Goal: Communication & Community: Answer question/provide support

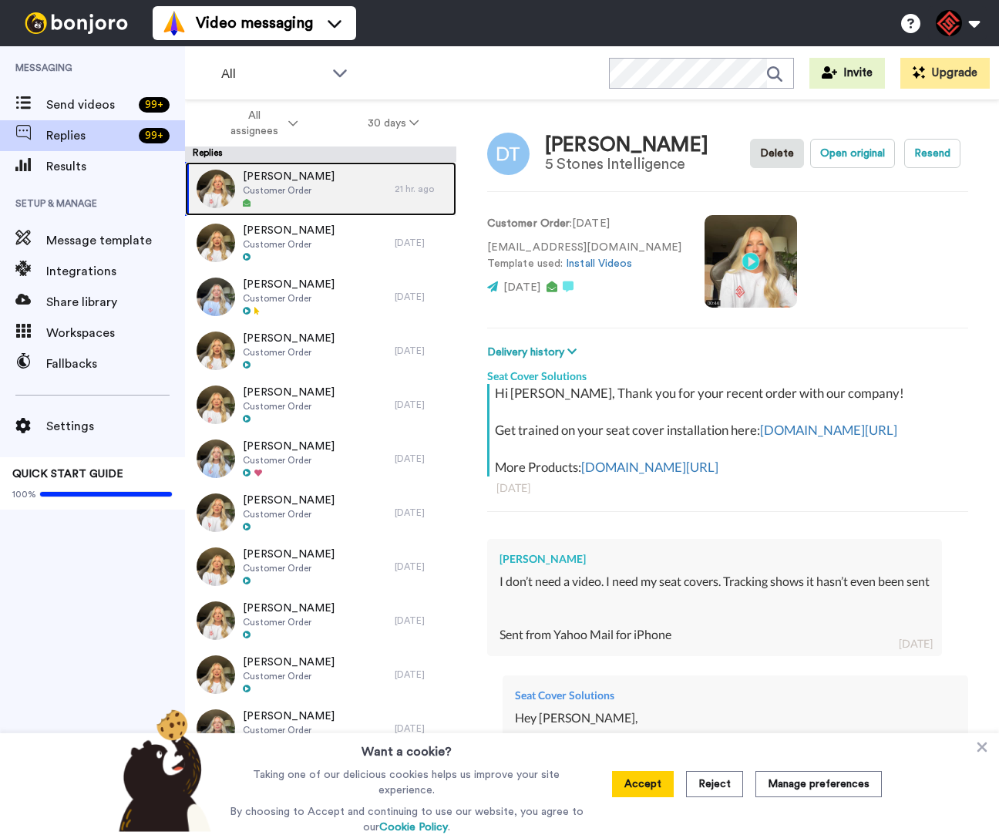
click at [345, 187] on div "David Tinsley Customer Order" at bounding box center [290, 189] width 210 height 54
type textarea "x"
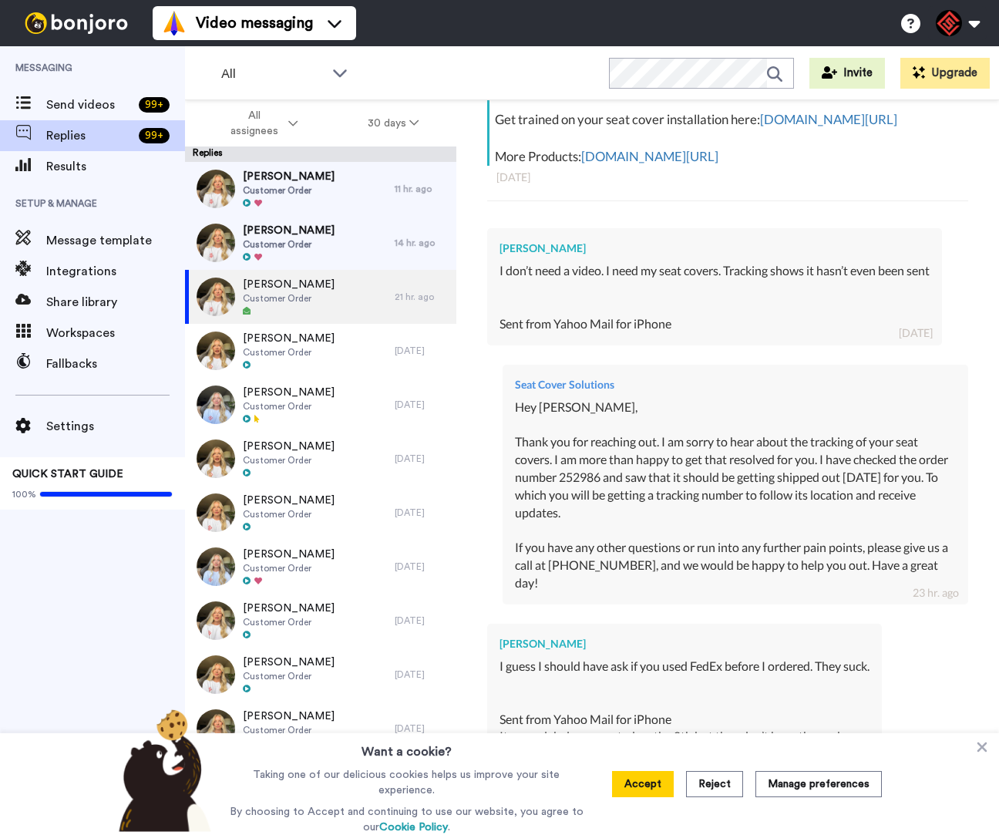
scroll to position [715, 0]
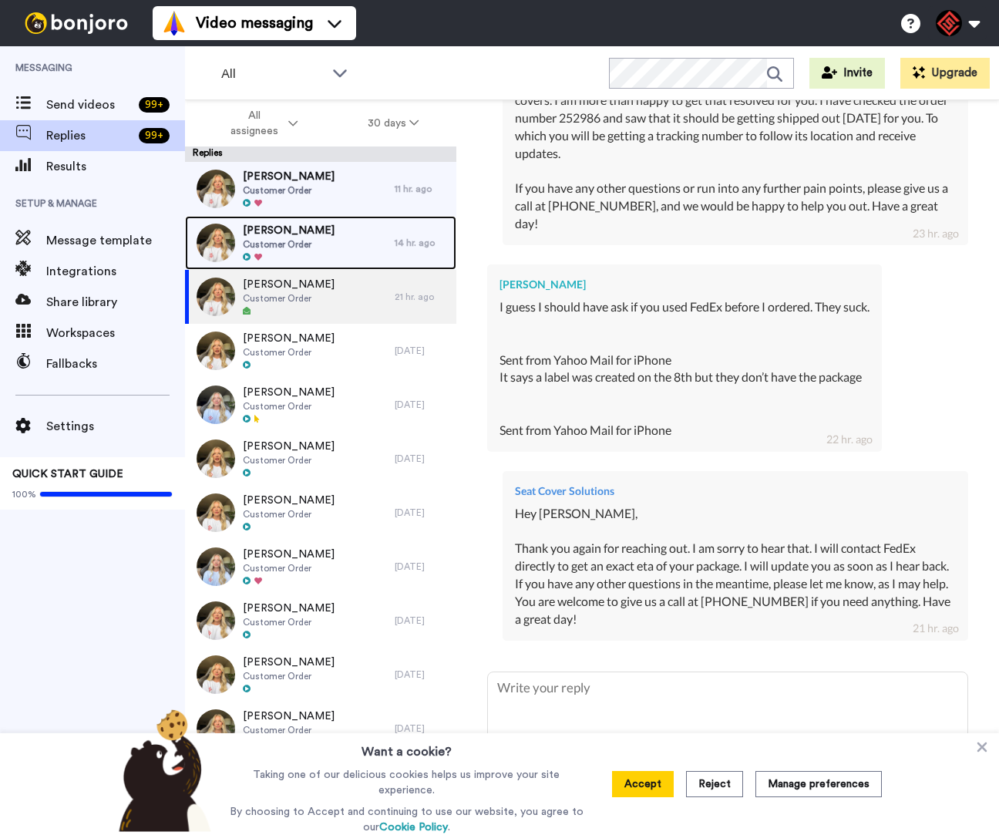
click at [277, 253] on div at bounding box center [289, 257] width 92 height 11
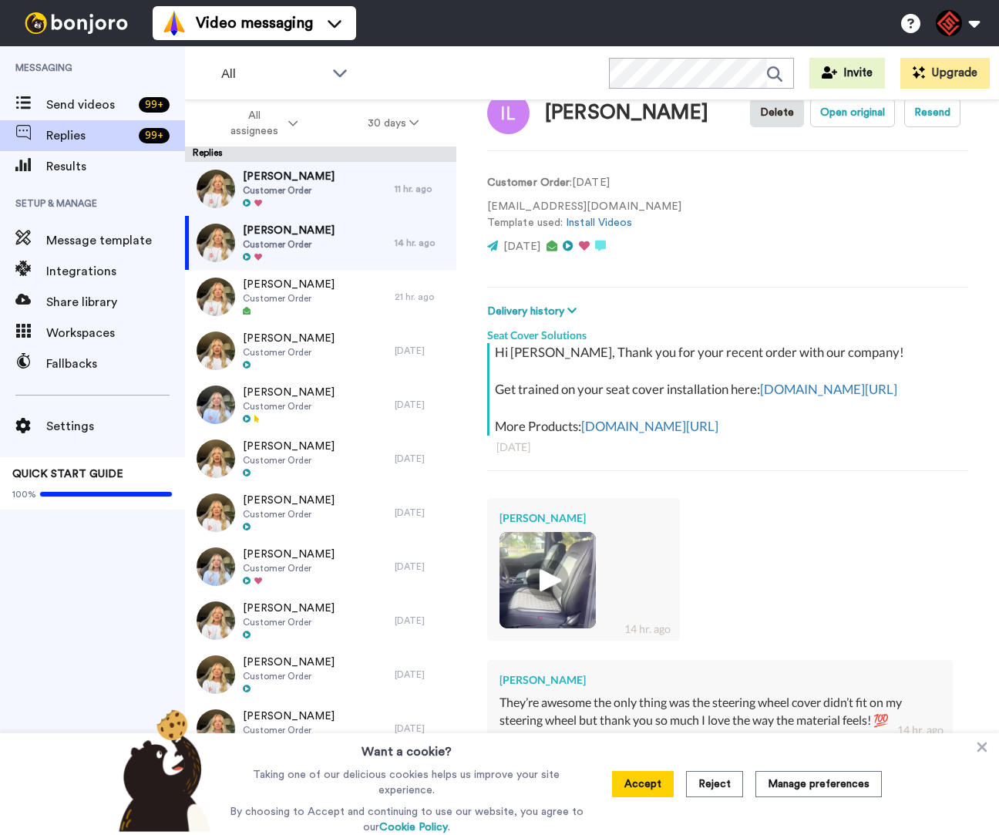
scroll to position [170, 0]
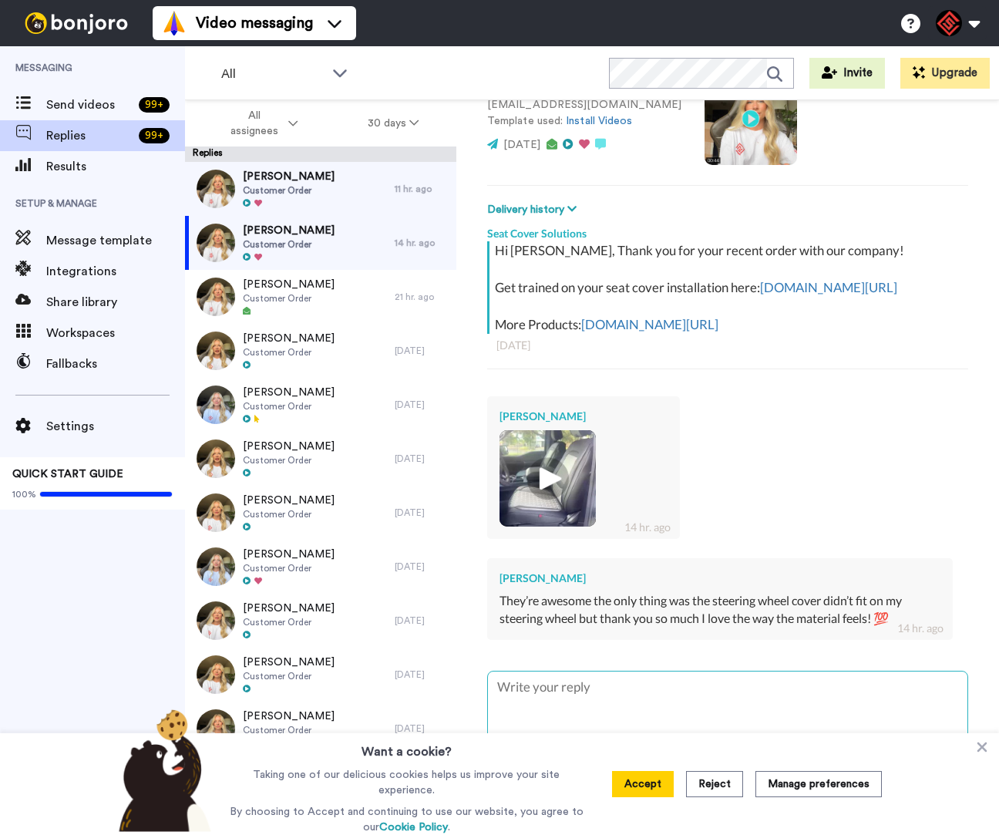
click at [765, 684] on textarea at bounding box center [727, 720] width 479 height 99
type textarea "x"
type textarea "H"
type textarea "x"
type textarea "Hy"
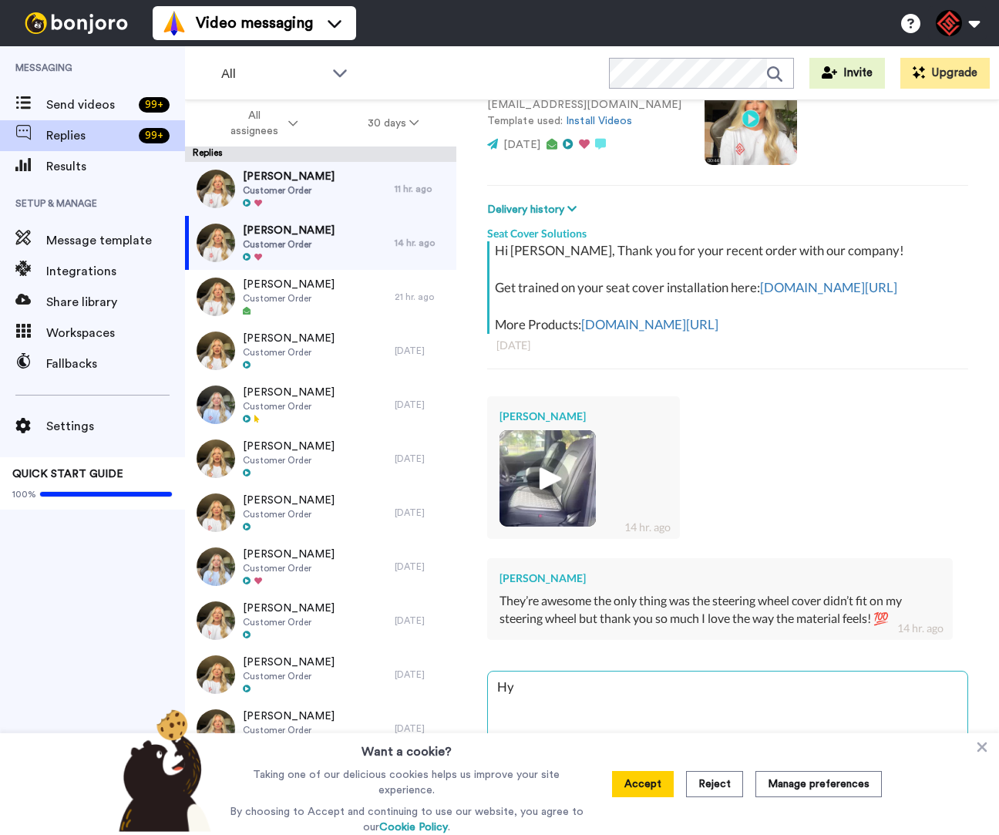
type textarea "x"
type textarea "Hye"
type textarea "x"
type textarea "Hye"
type textarea "x"
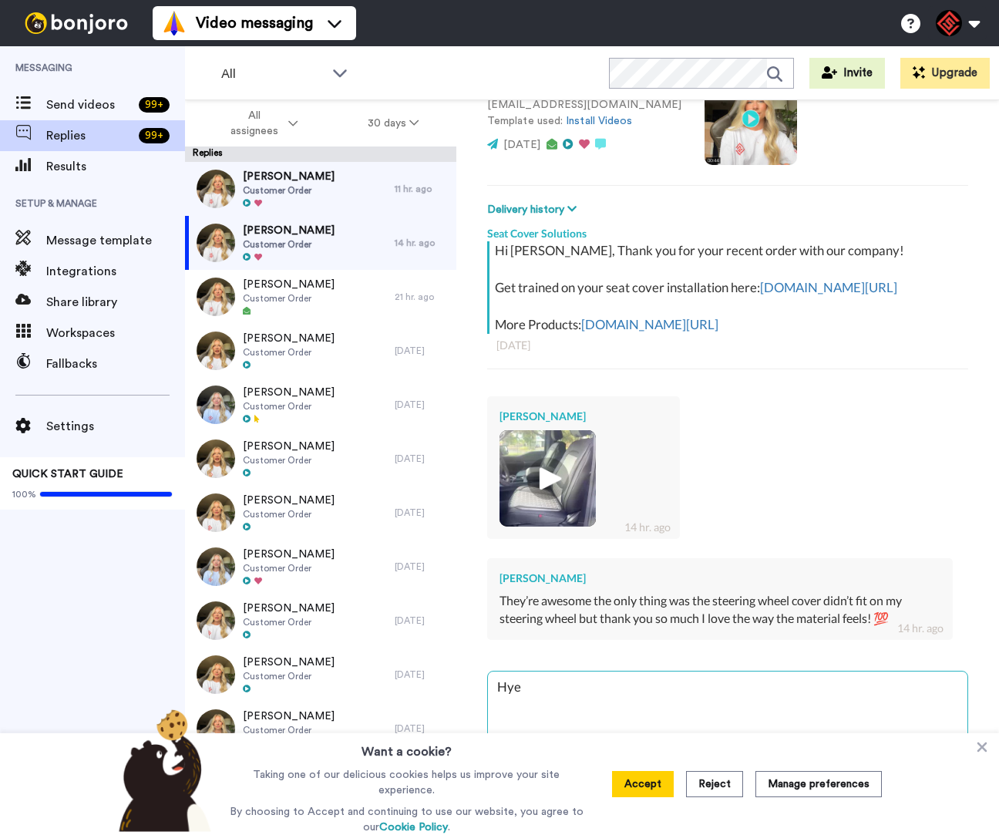
type textarea "Hye t"
type textarea "x"
type textarea "Hye th"
type textarea "x"
type textarea "Hye the"
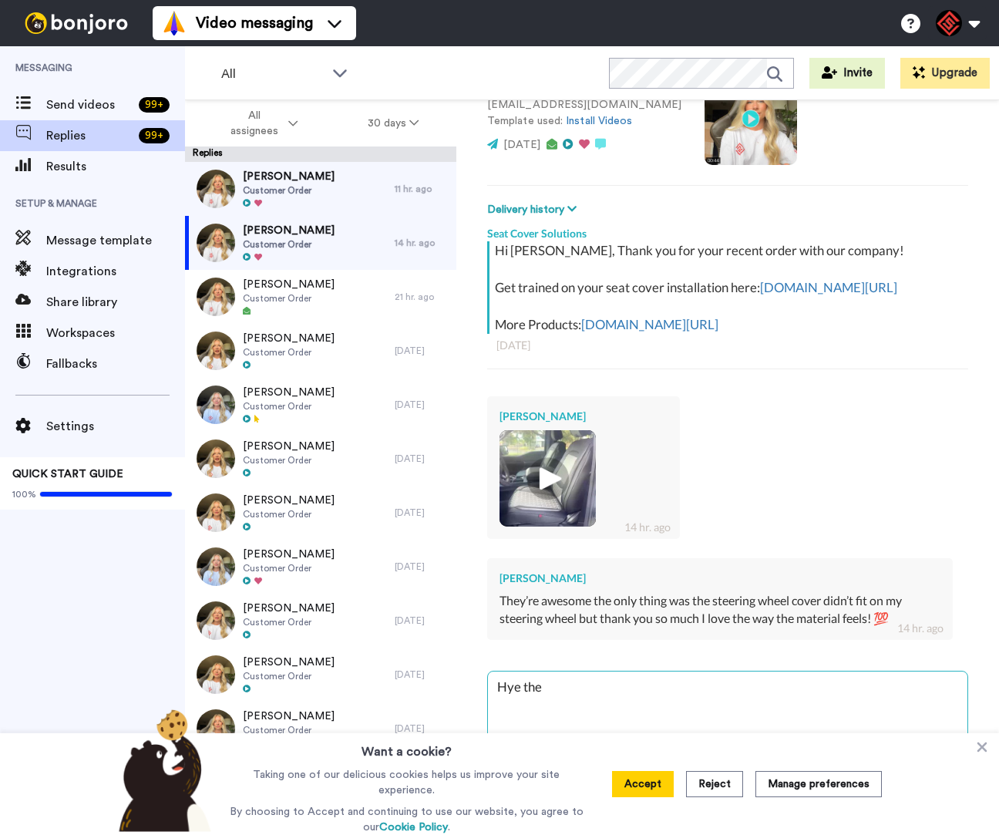
type textarea "x"
type textarea "Hye th"
type textarea "x"
type textarea "Hye t"
type textarea "x"
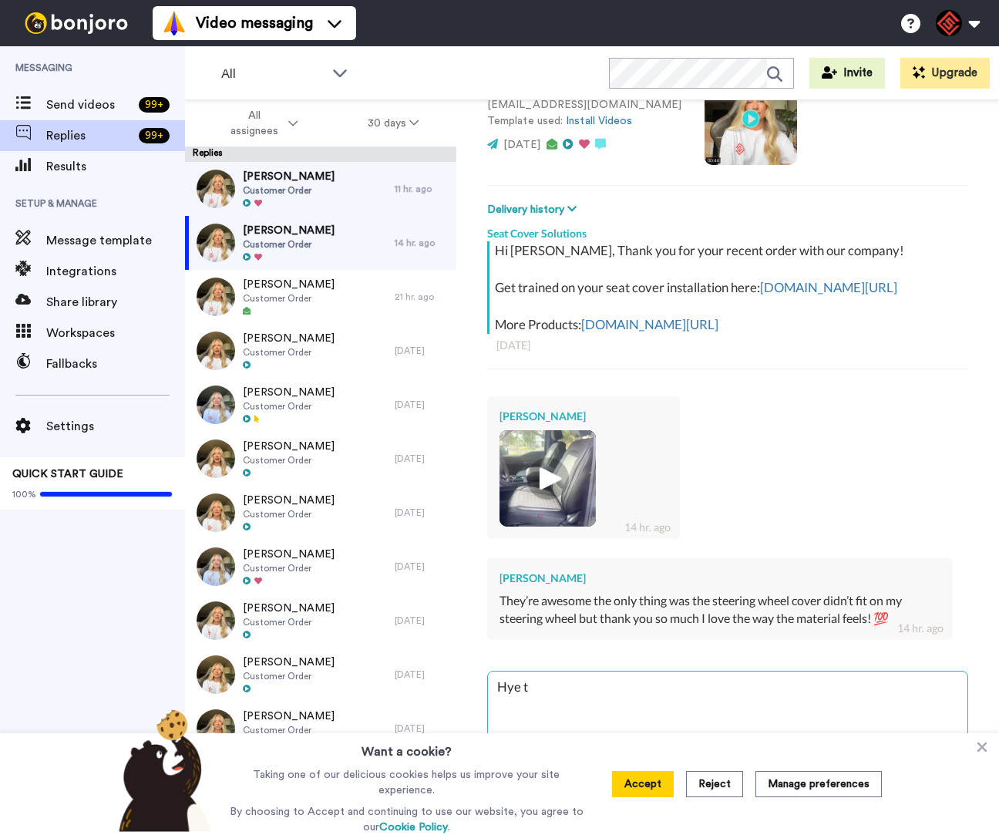
type textarea "Hye"
type textarea "x"
type textarea "Hye"
type textarea "x"
type textarea "Hy"
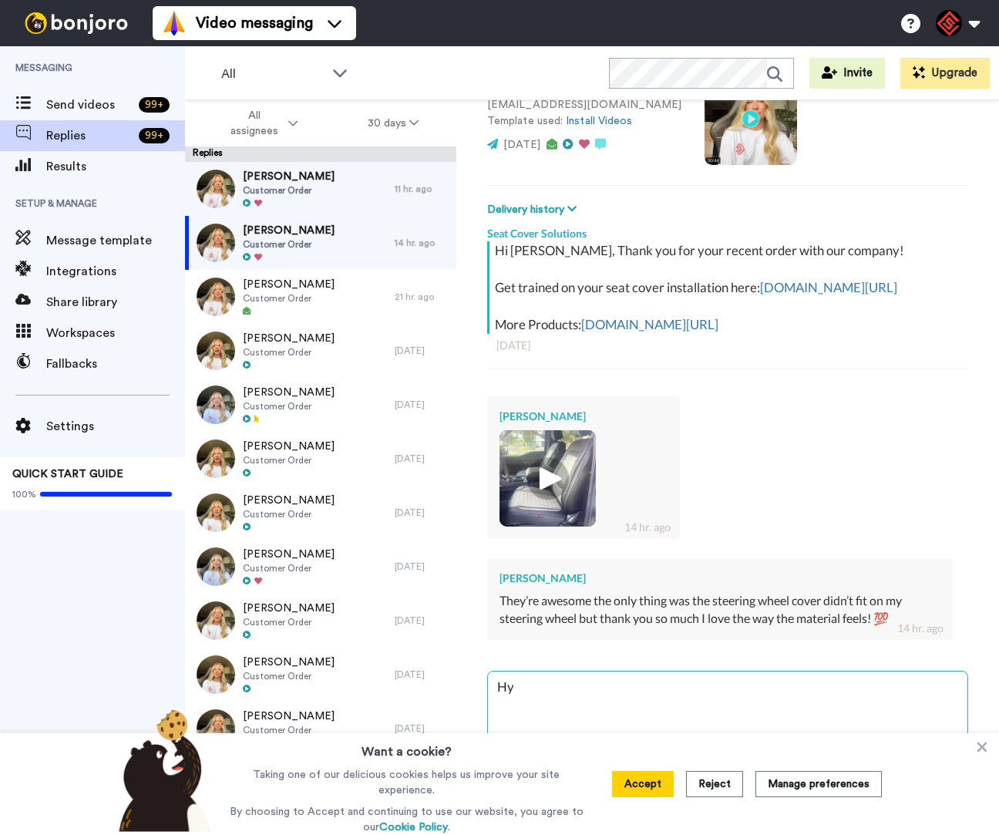
type textarea "x"
type textarea "H"
type textarea "x"
type textarea "He"
type textarea "x"
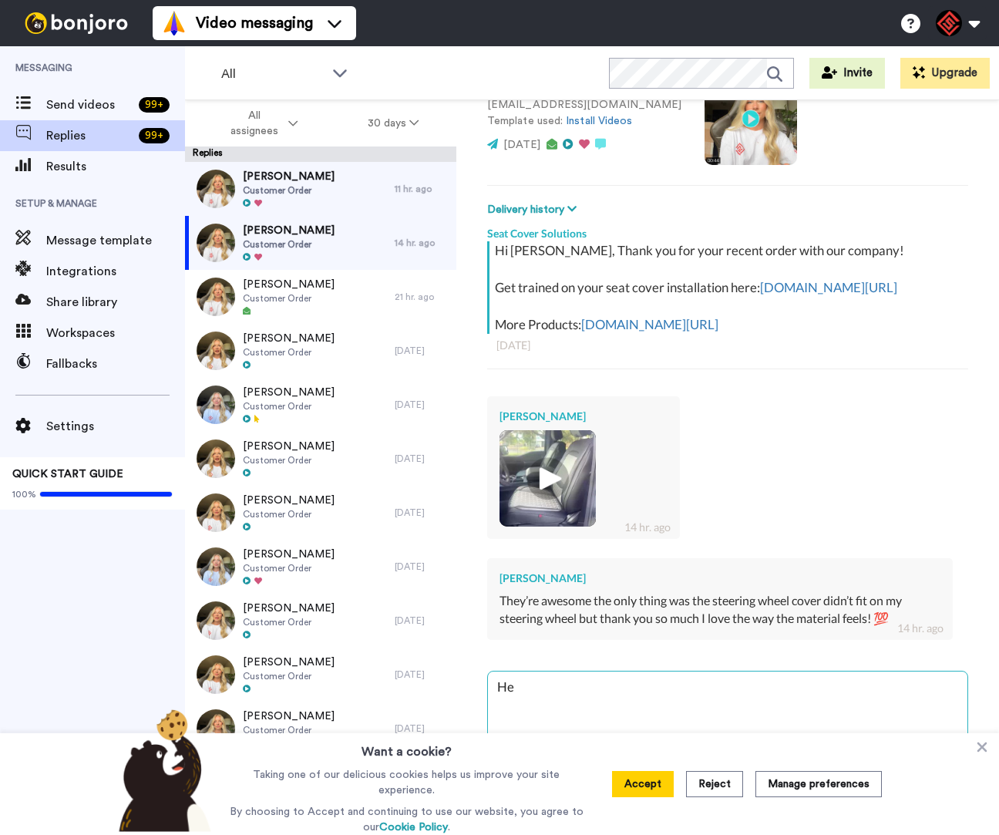
type textarea "Hey"
type textarea "x"
type textarea "Hey"
type textarea "x"
type textarea "Hey t"
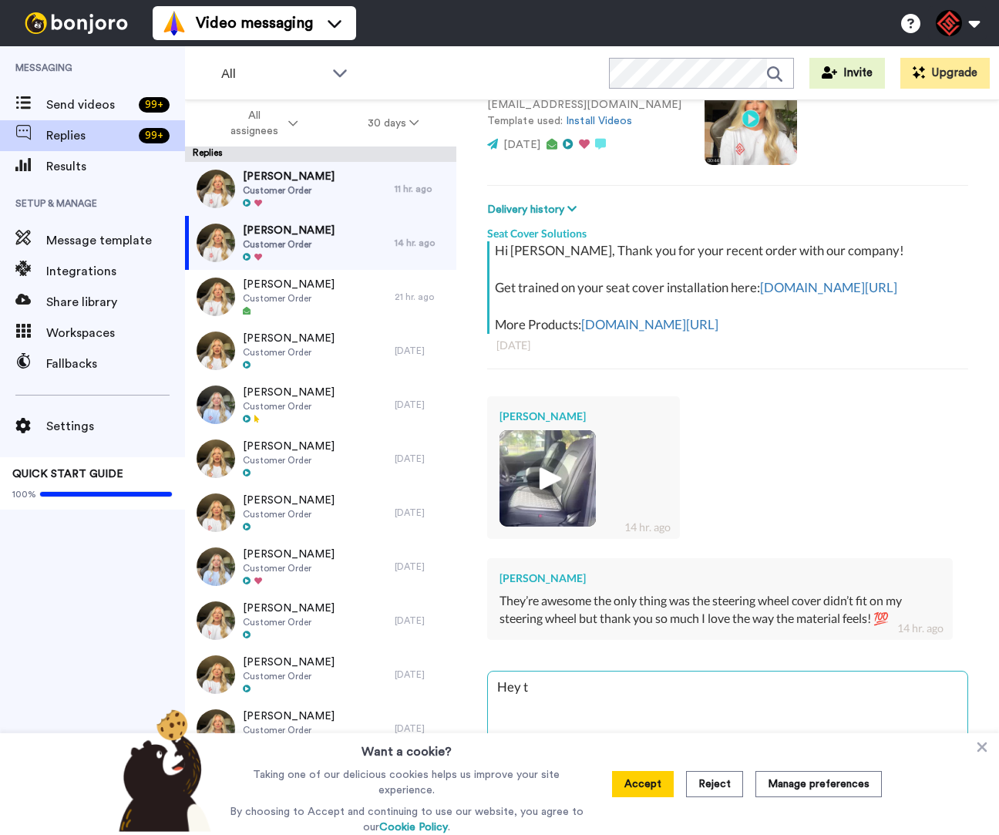
type textarea "x"
type textarea "Hey th"
type textarea "x"
type textarea "Hey the"
type textarea "x"
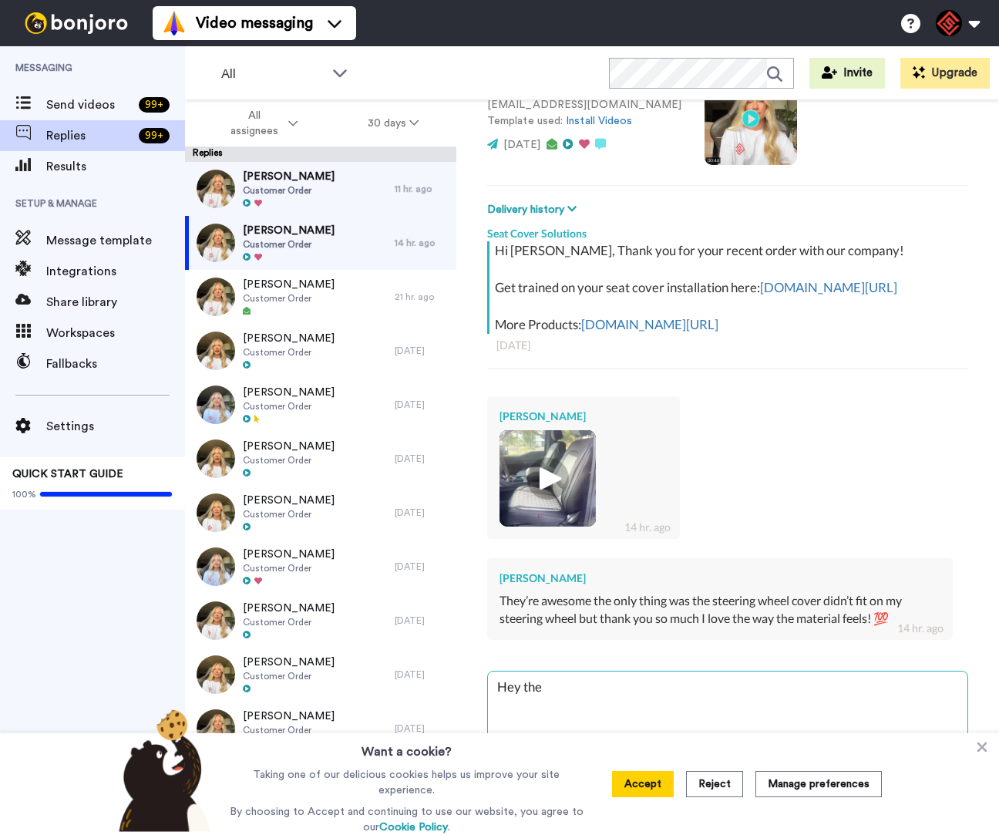
type textarea "Hey ther"
type textarea "x"
type textarea "Hey there"
type textarea "x"
type textarea "Hey there,"
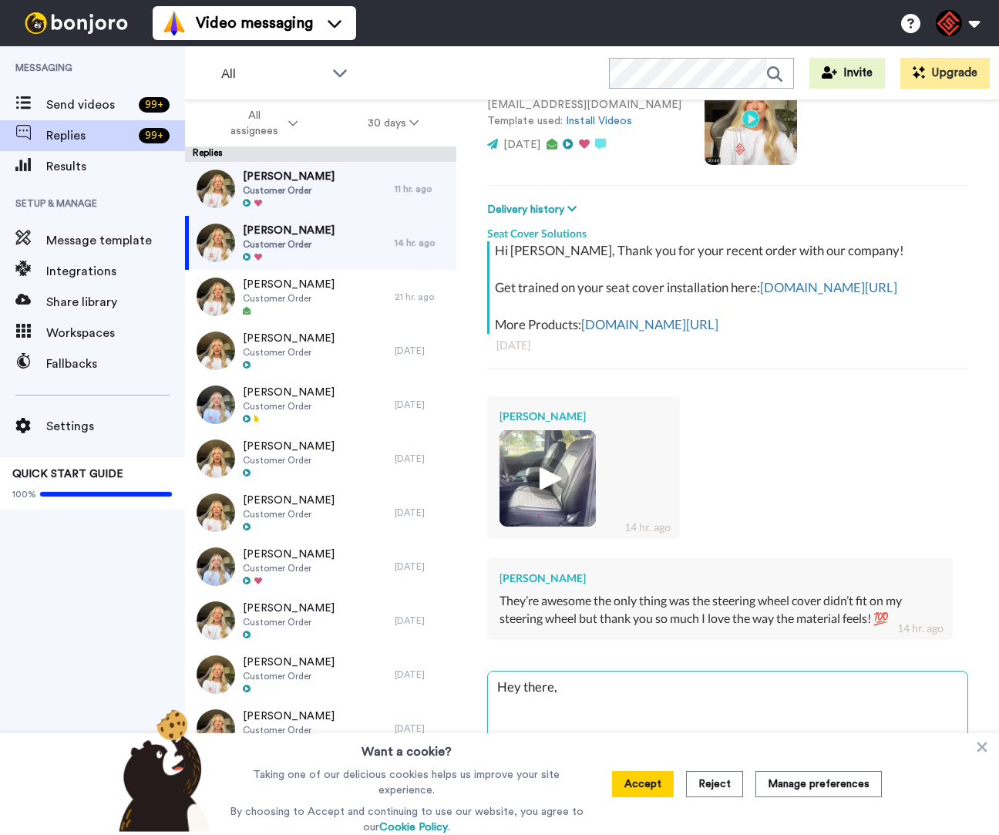
type textarea "x"
type textarea "Hey there,"
type textarea "x"
type textarea "Hey there, t"
type textarea "x"
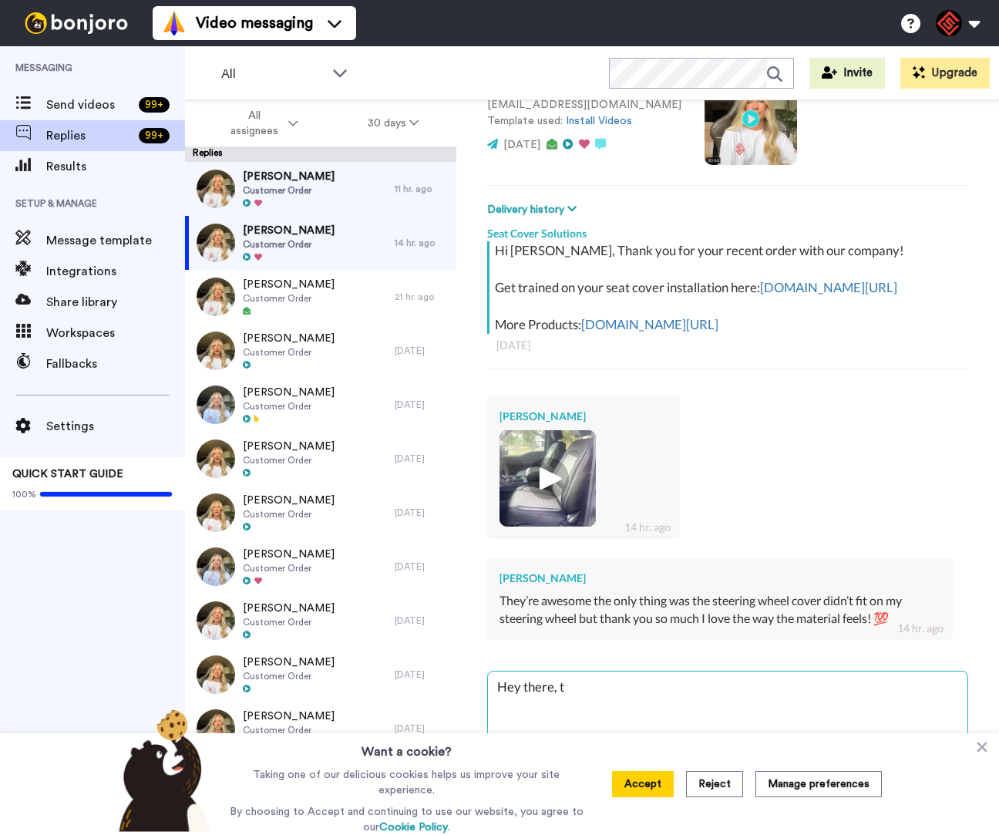
type textarea "Hey there, th"
type textarea "x"
type textarea "Hey there, tha"
type textarea "x"
type textarea "Hey there, than"
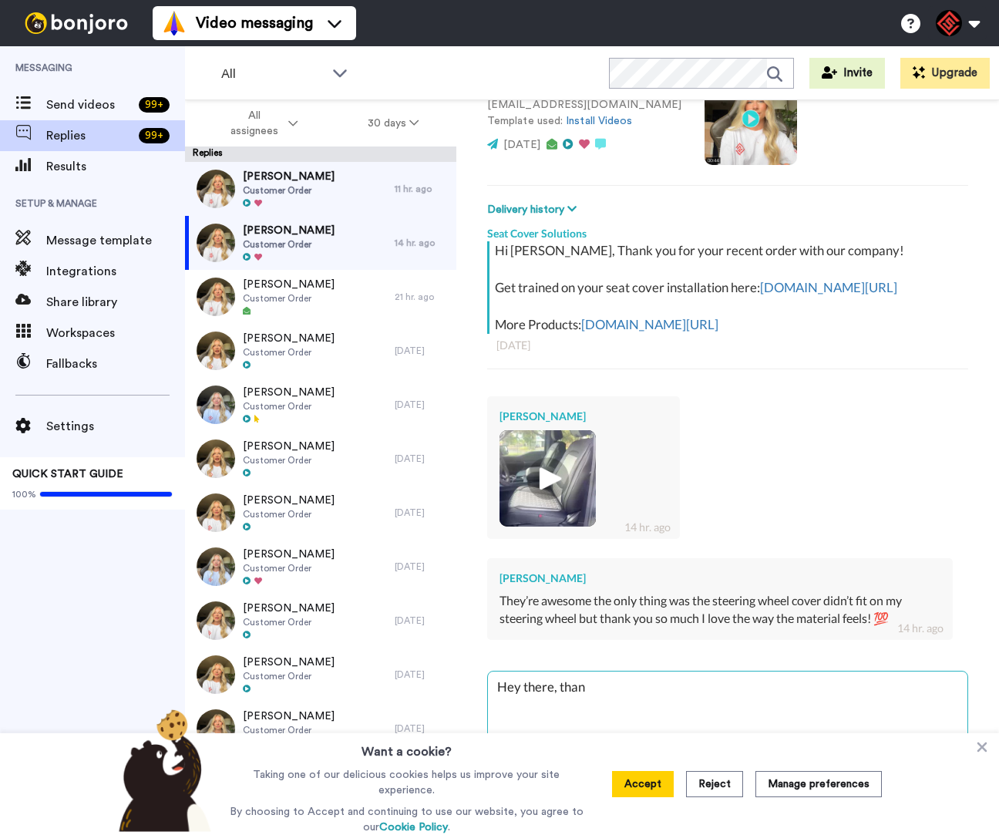
type textarea "x"
type textarea "Hey there, thank"
type textarea "x"
type textarea "Hey there, than"
type textarea "x"
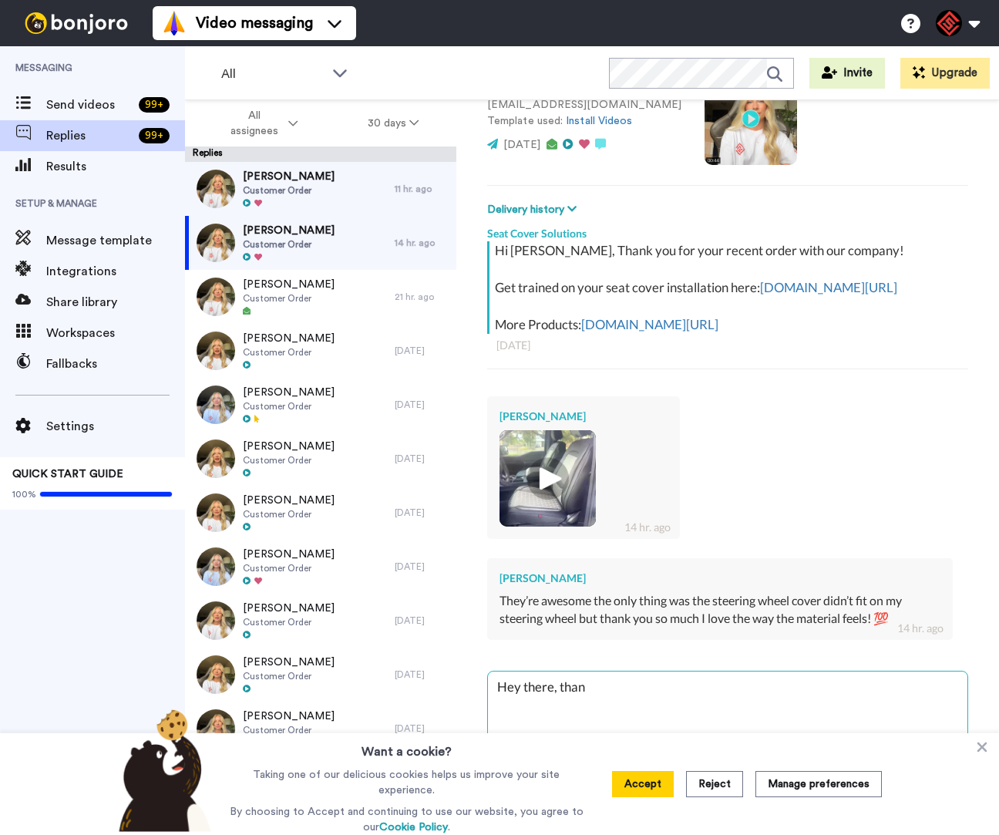
type textarea "Hey there, tha"
type textarea "x"
type textarea "Hey there, th"
type textarea "x"
type textarea "Hey there, t"
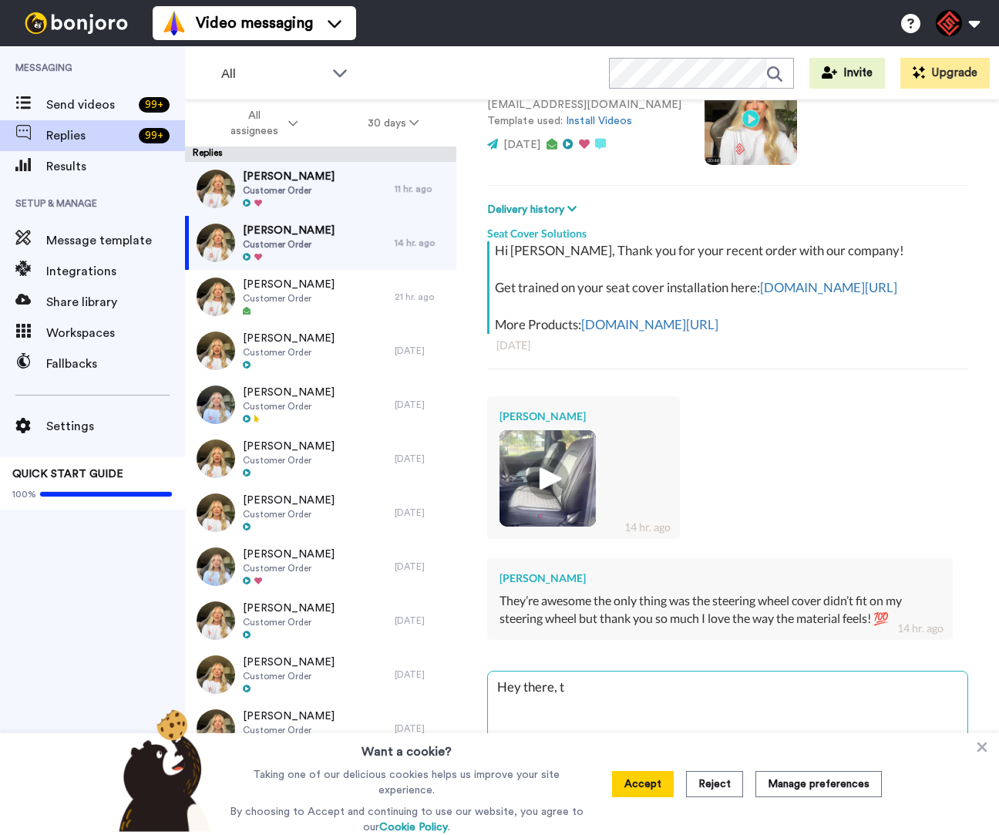
type textarea "x"
type textarea "Hey there,"
type textarea "x"
type textarea "Hey there,"
type textarea "x"
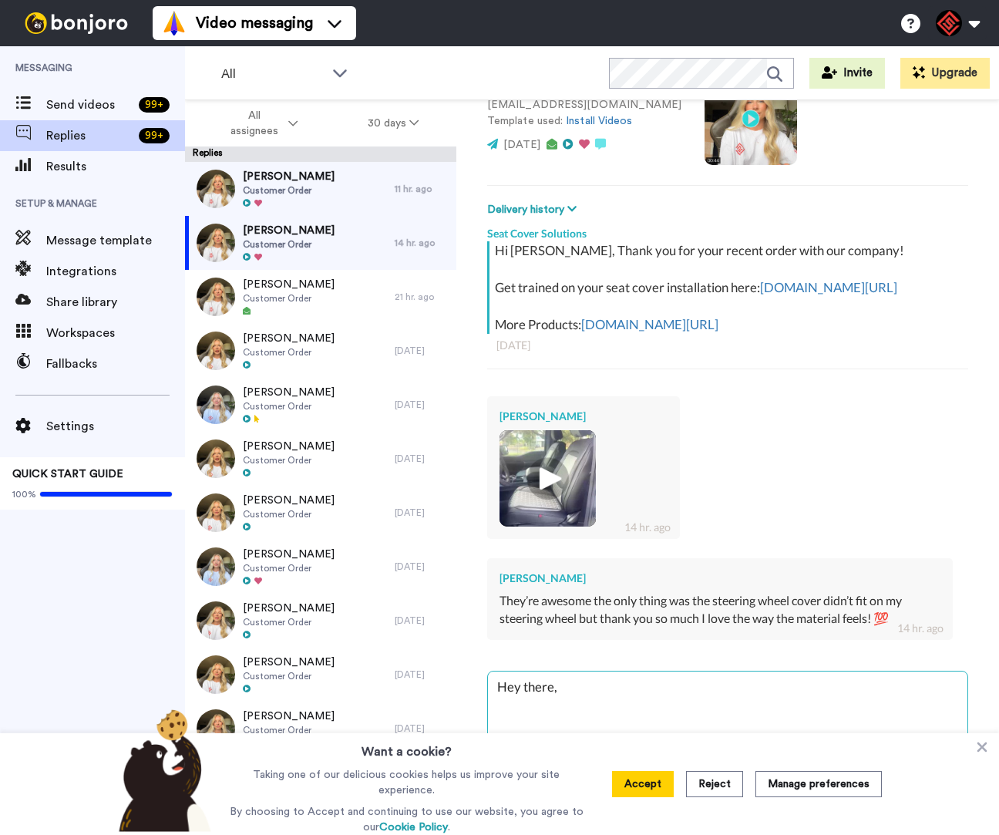
type textarea "Hey there,"
type textarea "x"
type textarea "Hey there, t"
type textarea "x"
type textarea "Hey there, th"
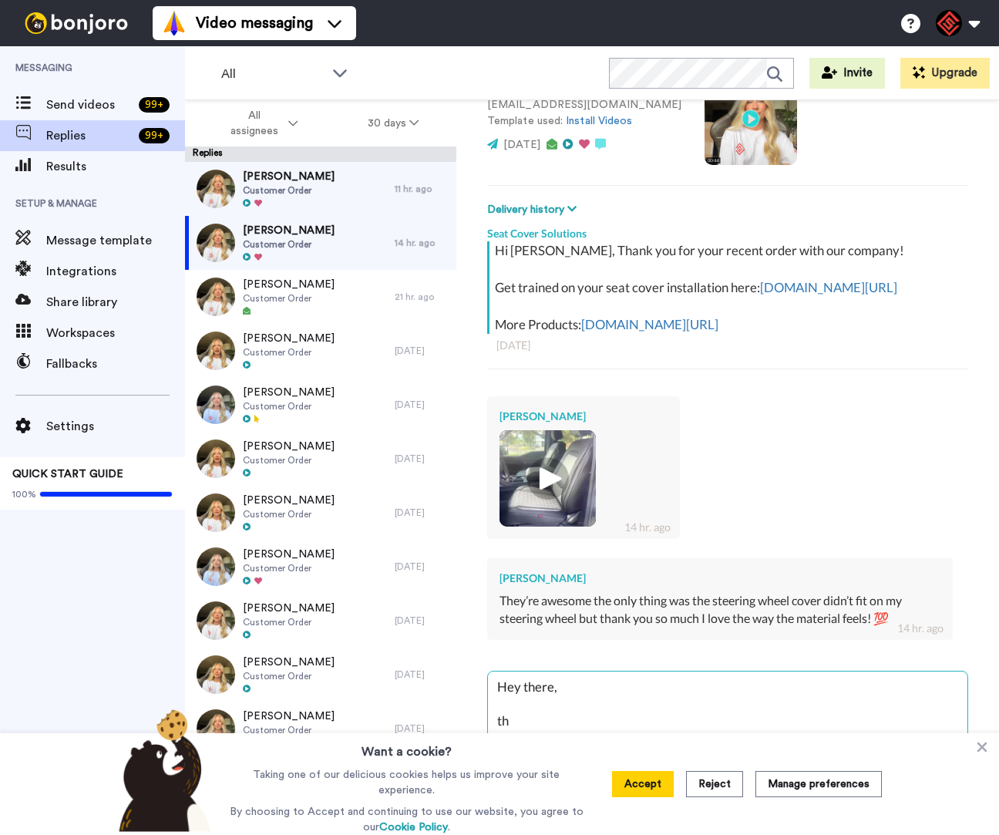
type textarea "x"
type textarea "Hey there, tha"
type textarea "x"
type textarea "Hey there, than"
type textarea "x"
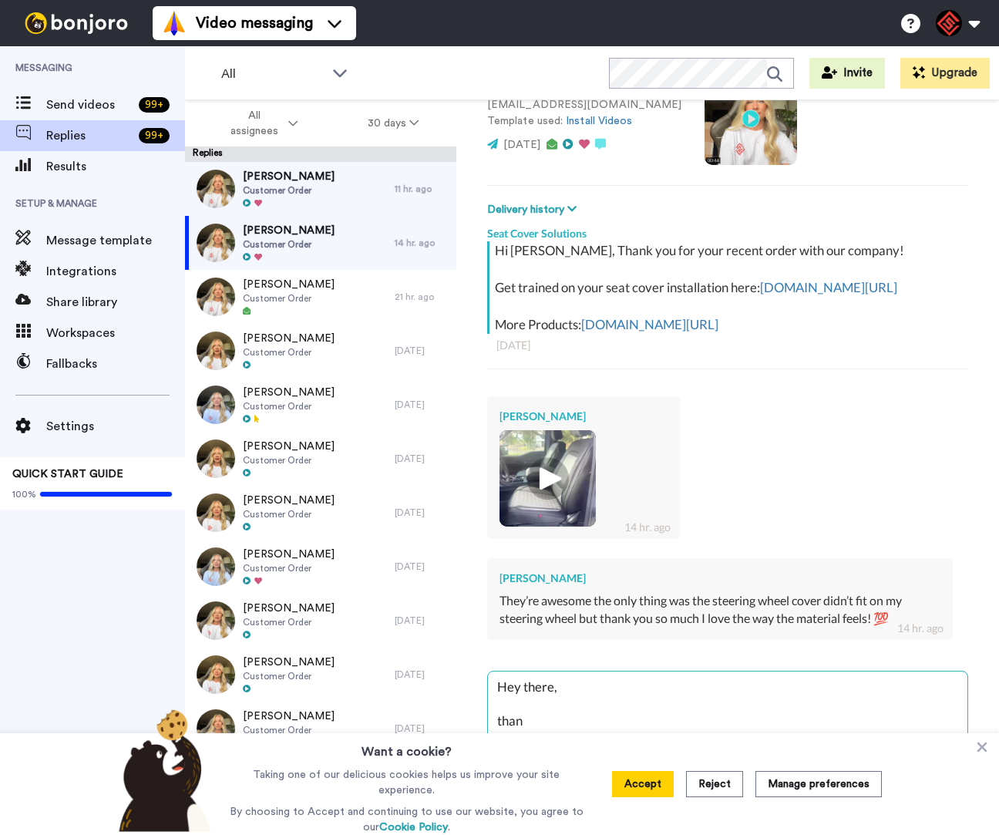
type textarea "Hey there, thank"
type textarea "x"
type textarea "Hey there, than"
type textarea "x"
type textarea "Hey there, tha"
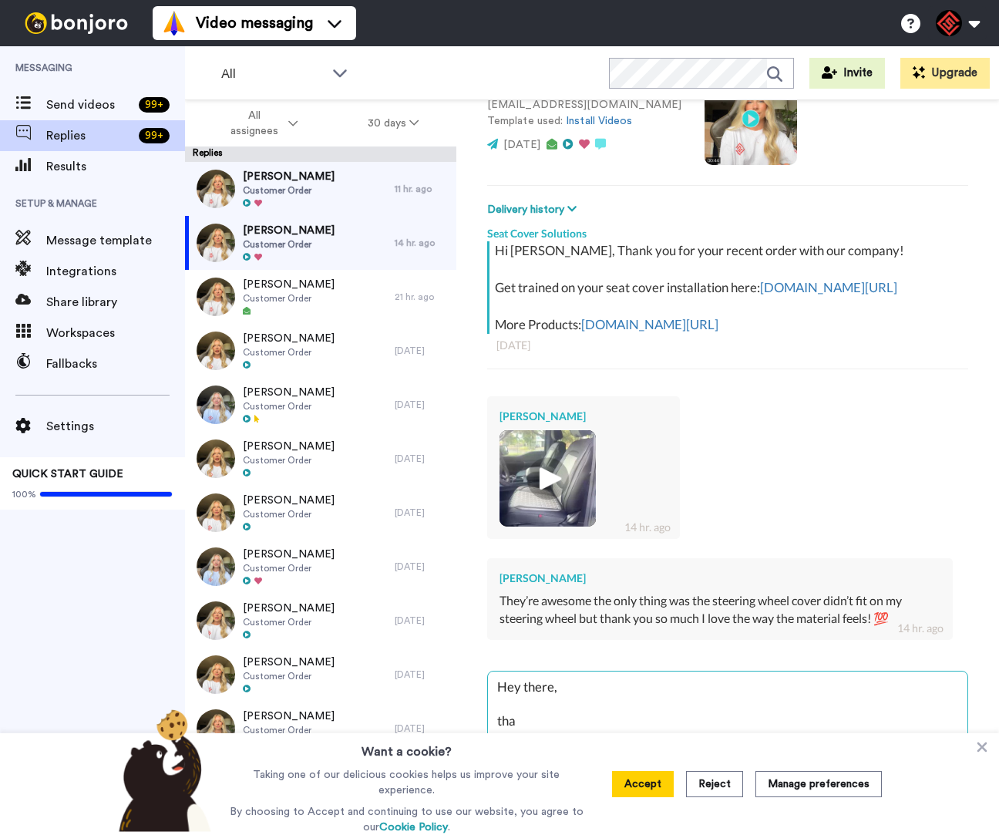
type textarea "x"
type textarea "Hey there, th"
type textarea "x"
type textarea "Hey there, t"
type textarea "x"
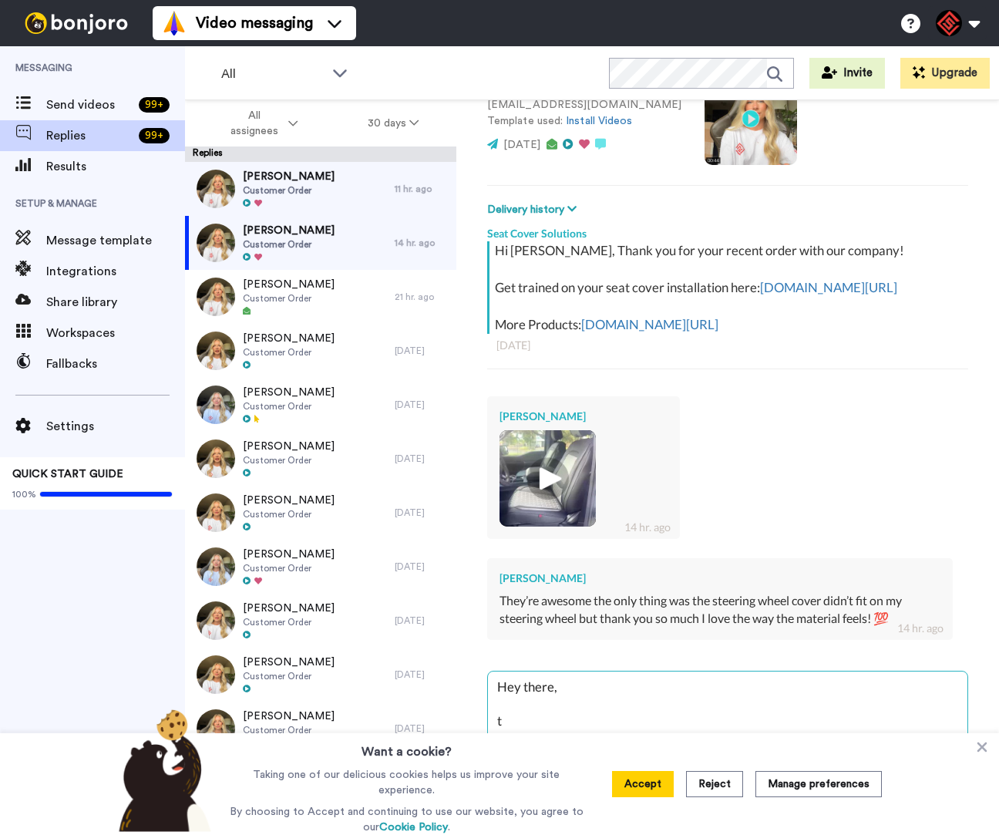
type textarea "Hey there,"
type textarea "x"
type textarea "Hey there, T"
type textarea "x"
type textarea "Hey there, Th"
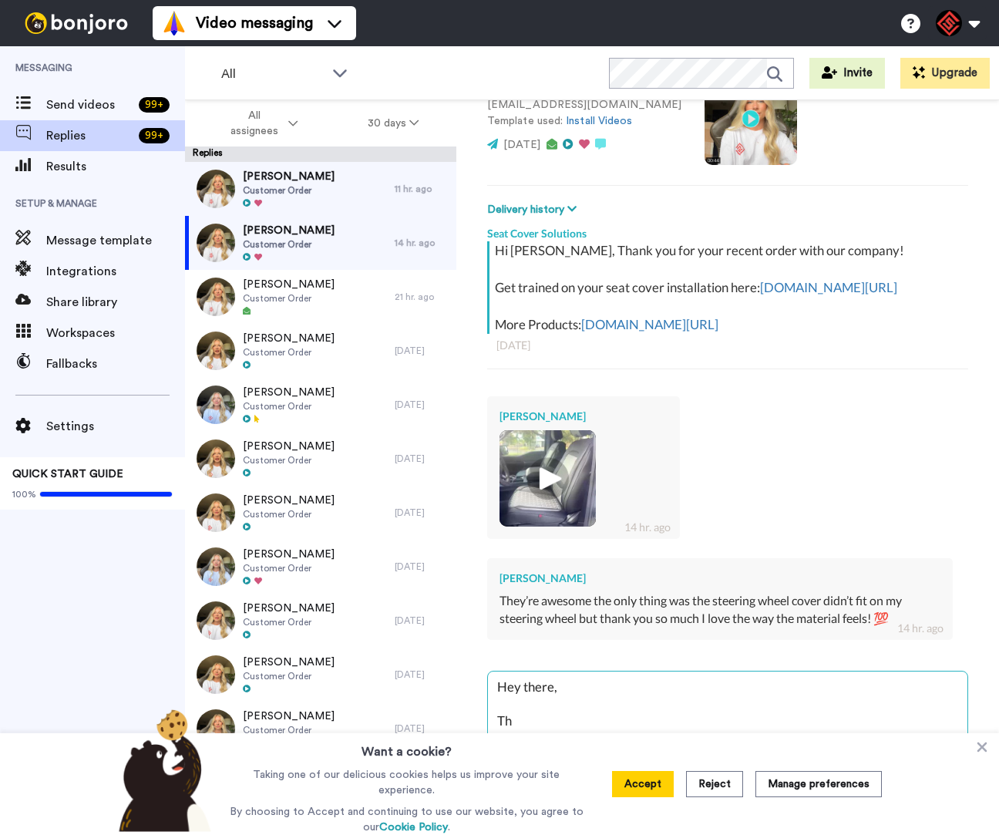
type textarea "x"
type textarea "Hey there, Tha"
type textarea "x"
type textarea "Hey there, Than"
type textarea "x"
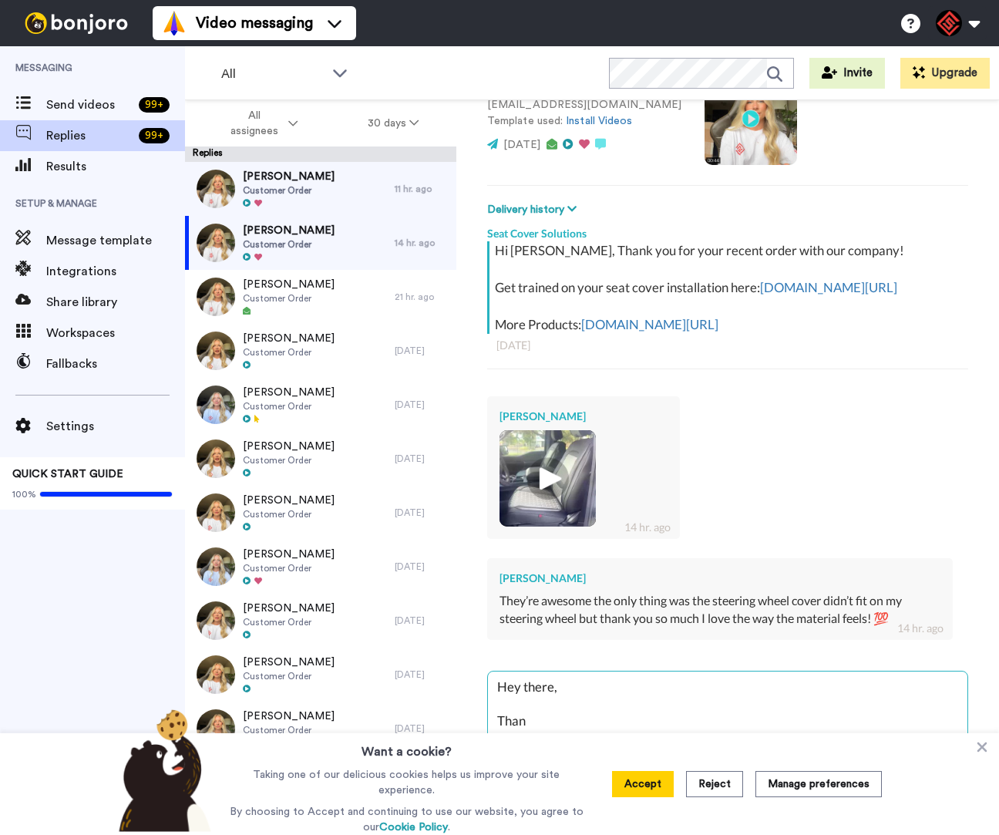
type textarea "Hey there, Thank"
type textarea "x"
type textarea "Hey there, Thank"
type textarea "x"
type textarea "Hey there, Thank y"
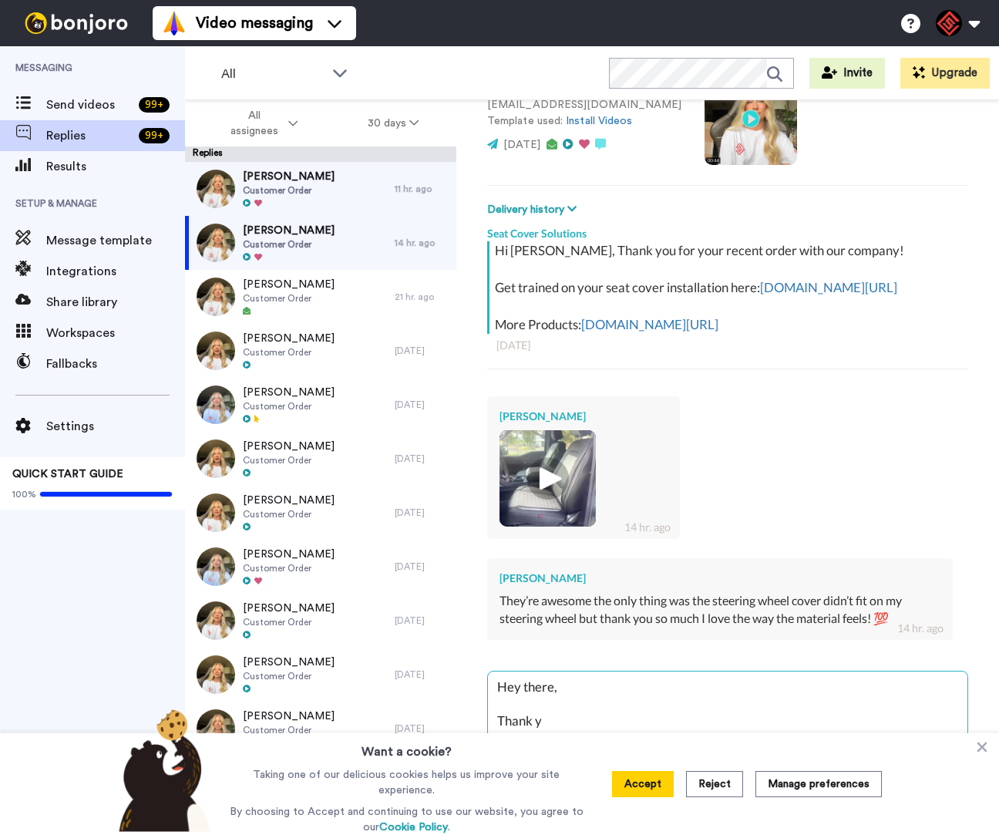
type textarea "x"
type textarea "Hey there, Thank yo"
type textarea "x"
type textarea "Hey there, Thank you"
type textarea "x"
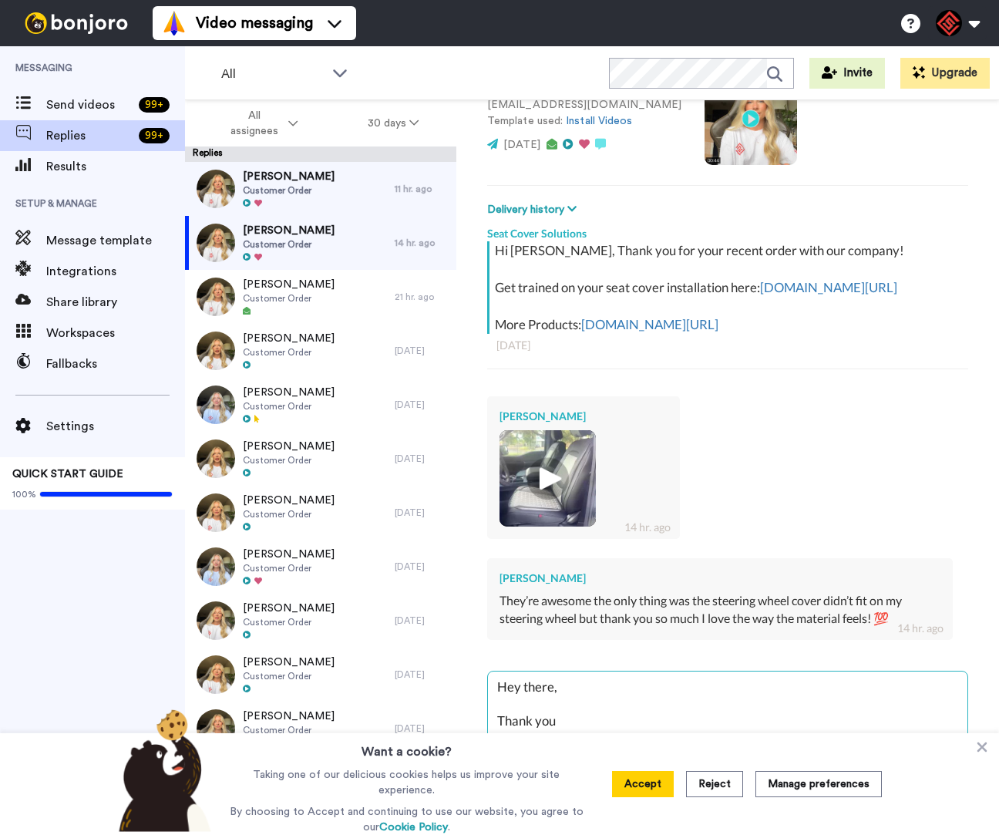
type textarea "Hey there, Thank you"
type textarea "x"
type textarea "Hey there, Thank you f"
type textarea "x"
type textarea "Hey there, Thank you fo"
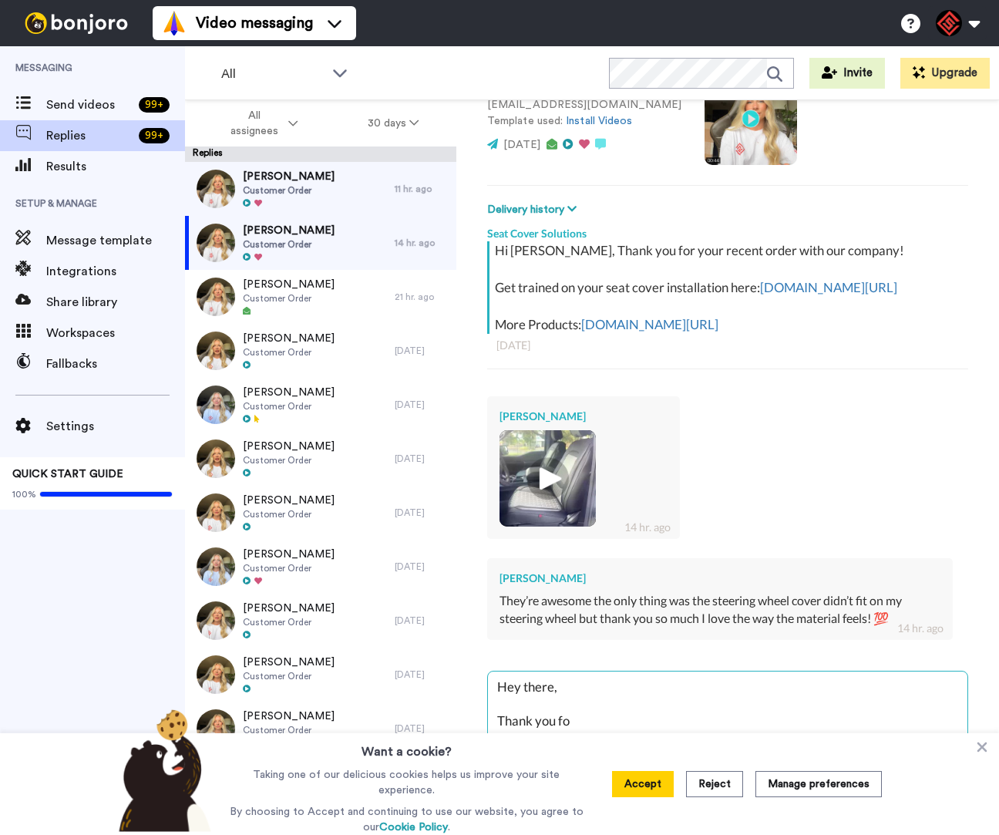
type textarea "x"
type textarea "Hey there, Thank you for"
type textarea "x"
type textarea "Hey there, Thank you for"
type textarea "x"
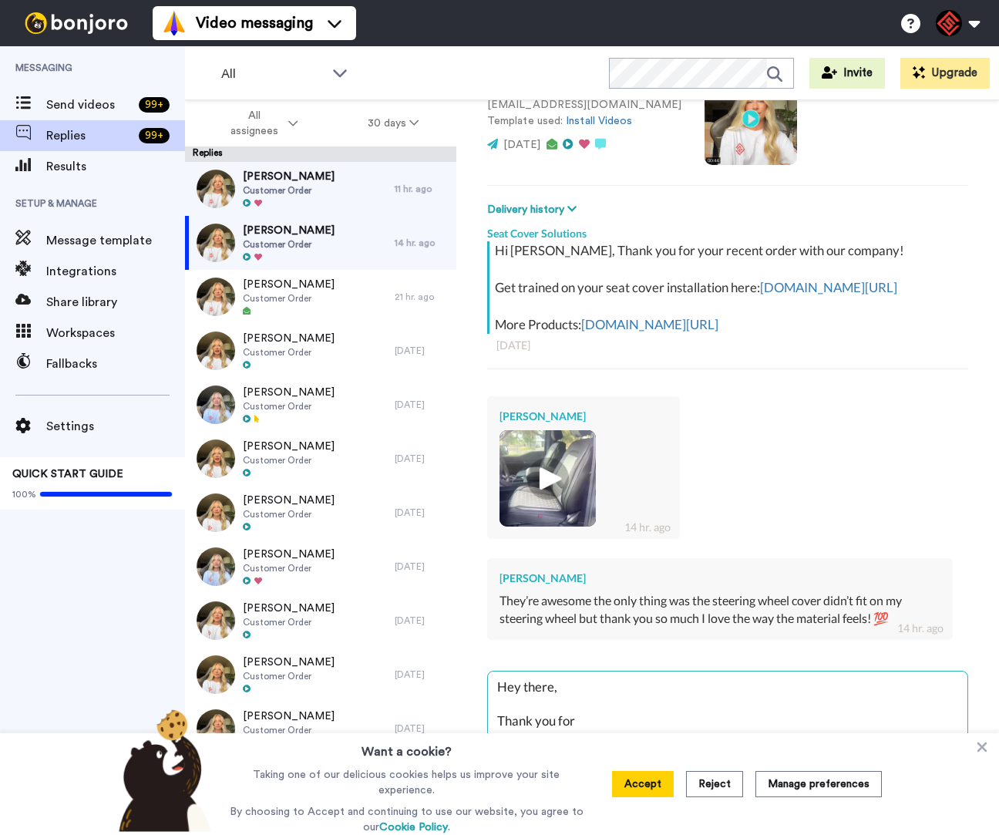
type textarea "Hey there, Thank you for r"
type textarea "x"
type textarea "Hey there, Thank you for re"
type textarea "x"
type textarea "Hey there, Thank you for [PERSON_NAME]"
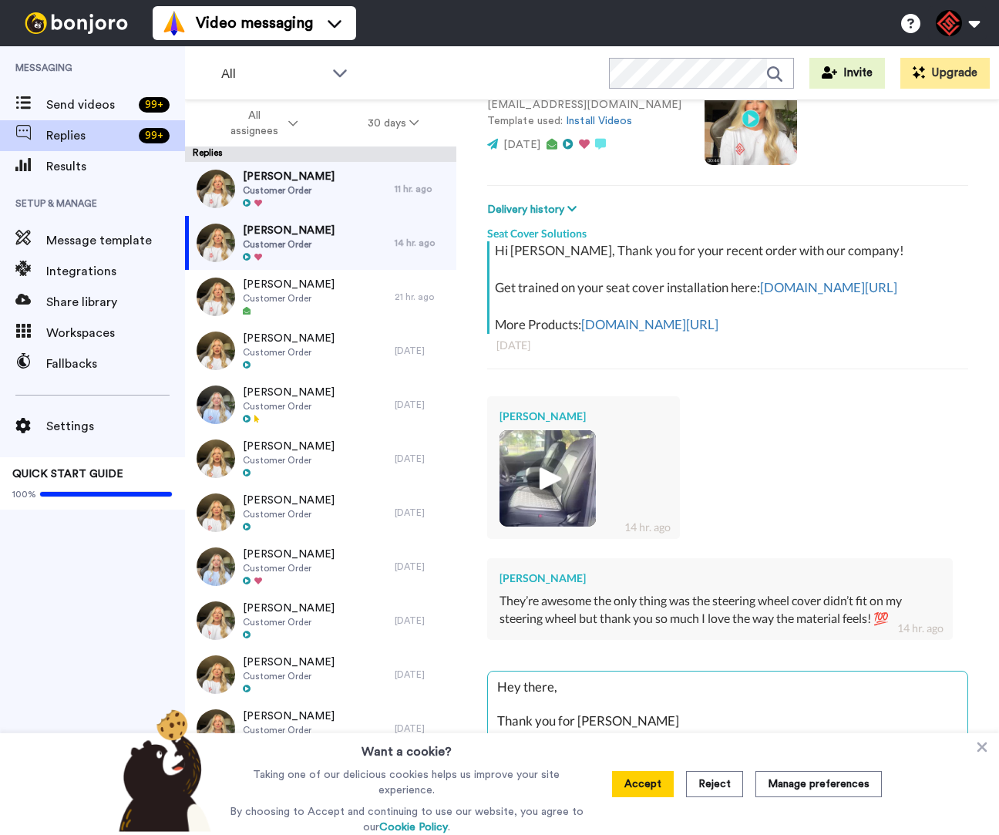
type textarea "x"
type textarea "Hey there, Thank you for reac"
type textarea "x"
type textarea "Hey there, Thank you for reach"
type textarea "x"
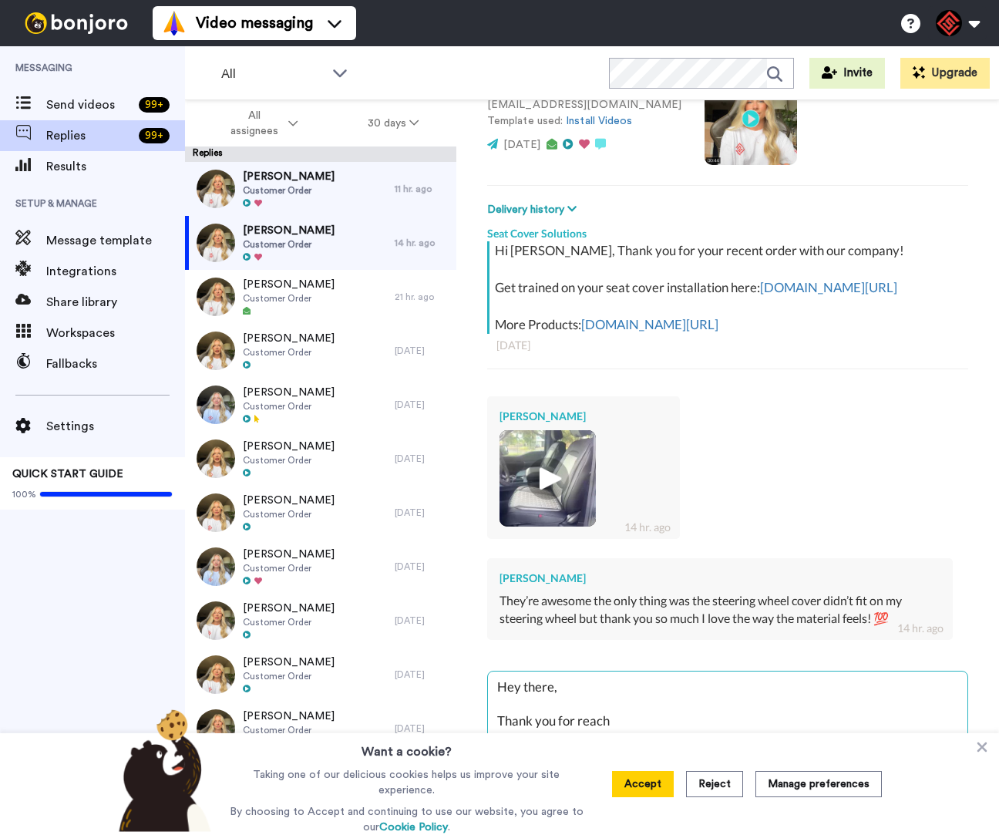
type textarea "Hey there, Thank you for reachi"
type textarea "x"
type textarea "Hey there, Thank you for reachin"
type textarea "x"
type textarea "Hey there, Thank you for reaching"
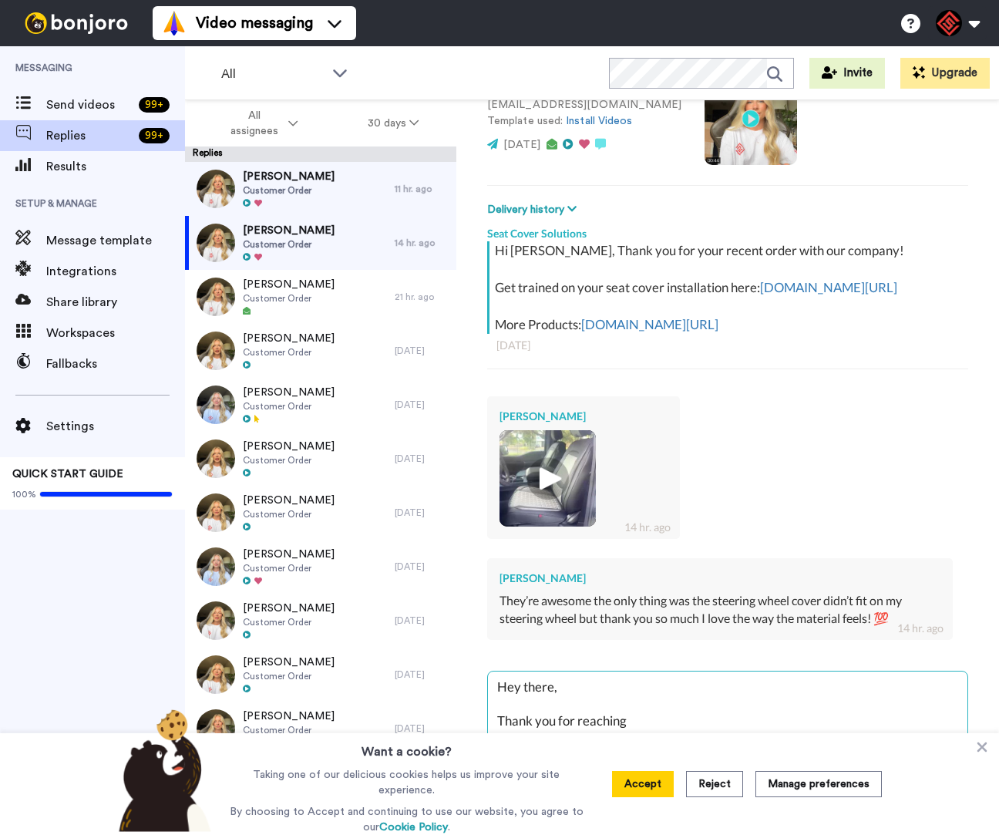
type textarea "x"
type textarea "Hey there, Thank you for reaching"
type textarea "x"
type textarea "Hey there, Thank you for reaching o"
type textarea "x"
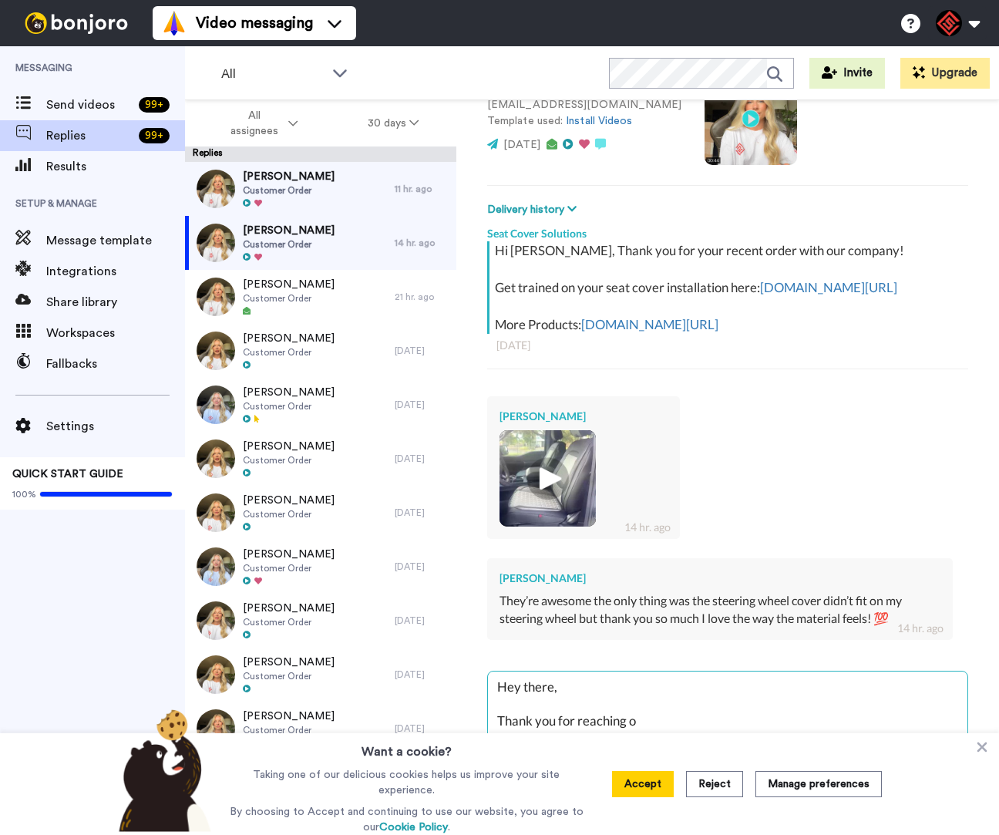
type textarea "Hey there, Thank you for reaching ou"
type textarea "x"
type textarea "Hey there, Thank you for reaching out"
type textarea "x"
type textarea "Hey there, Thank you for reaching out."
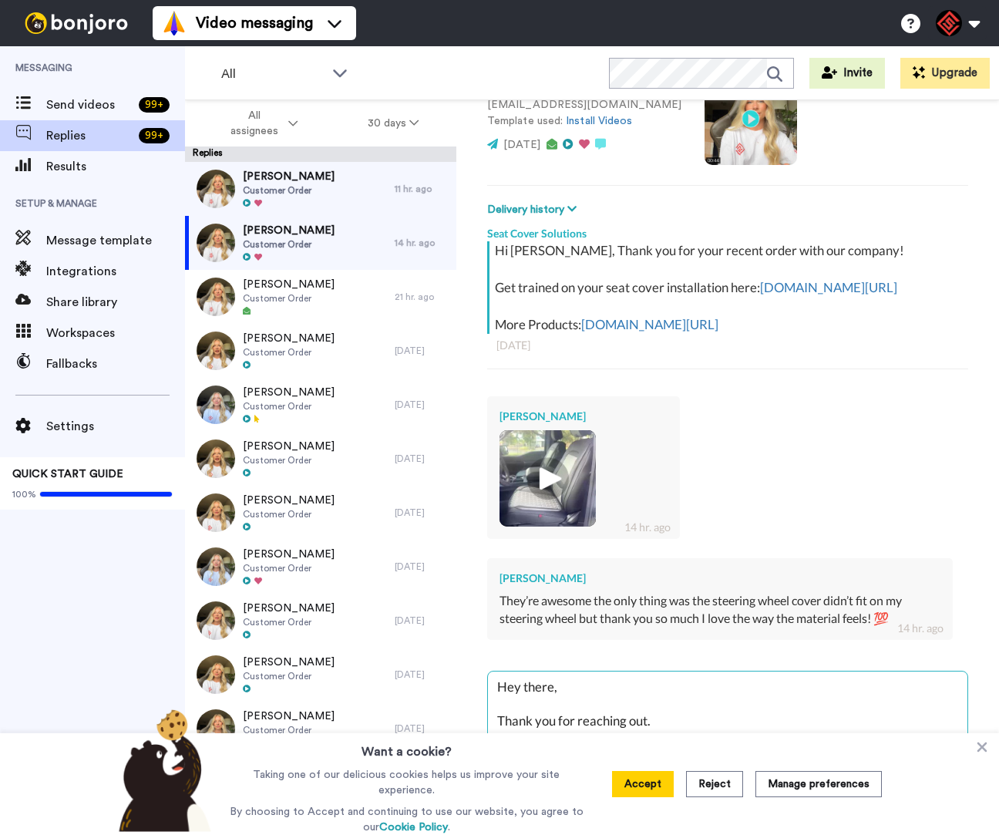
type textarea "x"
type textarea "Hey there, Thank you for reaching out."
click at [541, 675] on textarea "Hey there, Thank you for reaching out." at bounding box center [727, 720] width 479 height 99
type textarea "x"
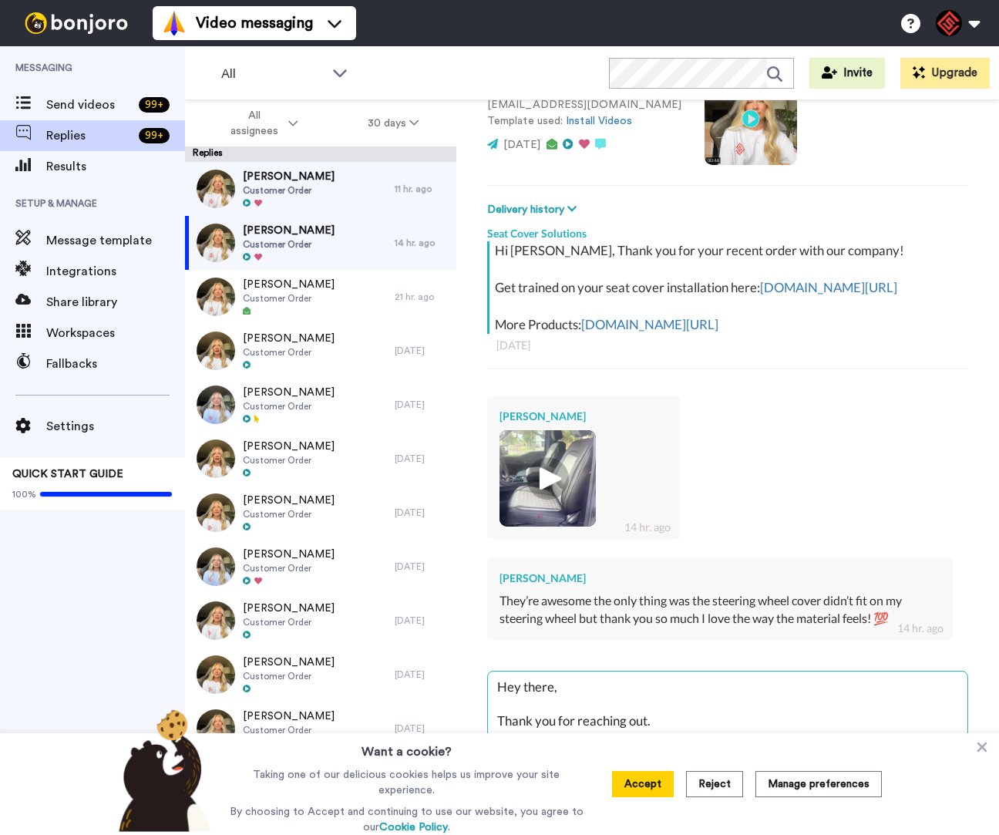
type textarea "Hey I, Thank you for reaching out."
type textarea "x"
type textarea "Hey Ir, Thank you for reaching out."
type textarea "x"
type textarea "Hey [PERSON_NAME], Thank you for reaching out."
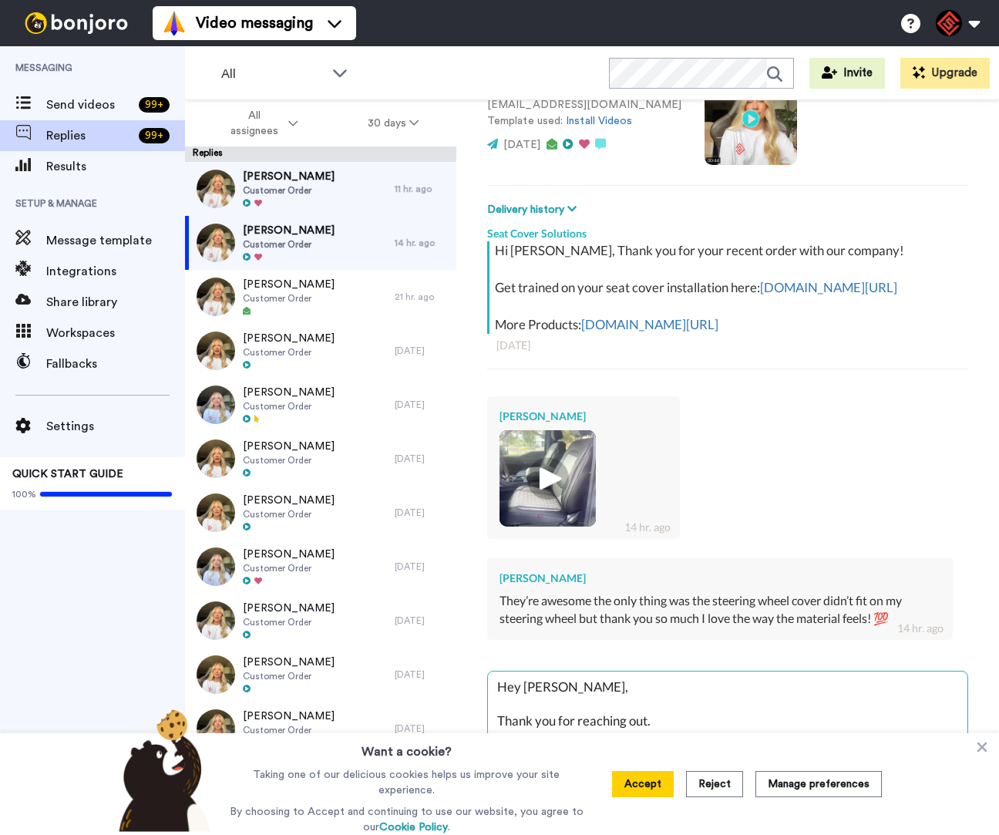
type textarea "x"
type textarea "Hey [PERSON_NAME], Thank you for reaching out."
type textarea "x"
type textarea "Hey [PERSON_NAME], Thank you for reaching out."
type textarea "x"
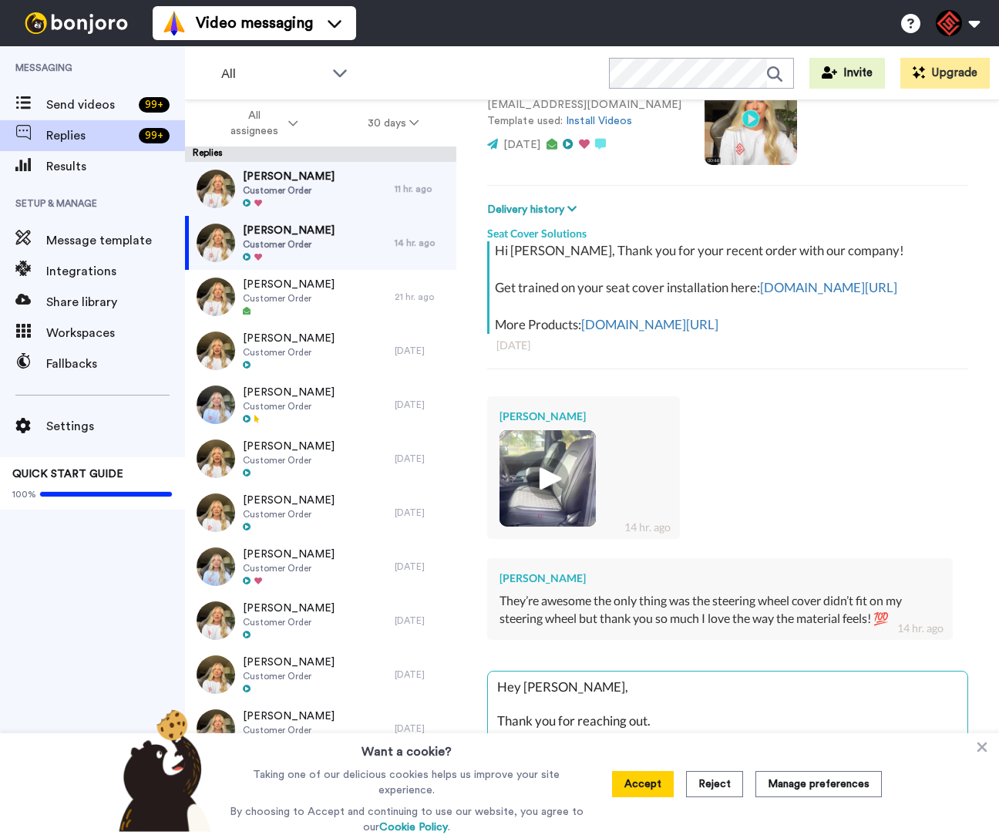
type textarea "Hey [PERSON_NAME], Thank you for reaching out."
click at [721, 724] on textarea "Hey [PERSON_NAME], Thank you for reaching out." at bounding box center [727, 720] width 479 height 99
type textarea "x"
type textarea "Hey [PERSON_NAME], Thank you for reaching out. I"
type textarea "x"
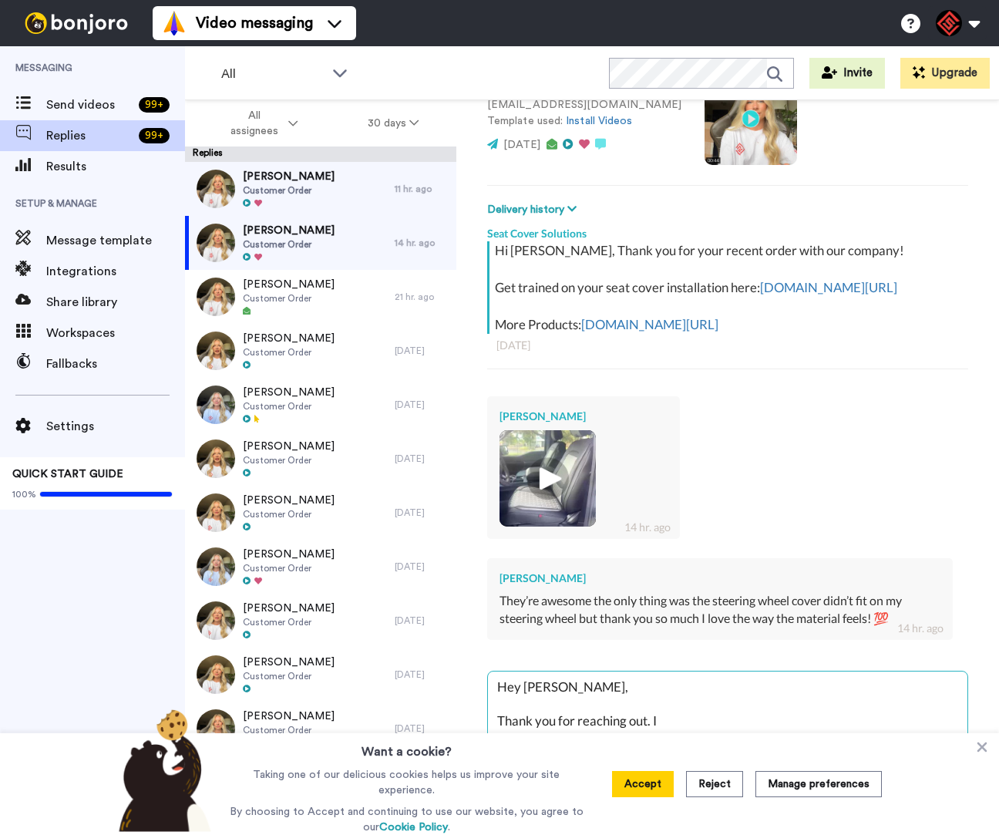
type textarea "Hey [PERSON_NAME], Thank you for reaching out. I"
type textarea "x"
type textarea "Hey [PERSON_NAME], Thank you for reaching out. I a"
type textarea "x"
type textarea "Hey [PERSON_NAME], Thank you for reaching out. I am"
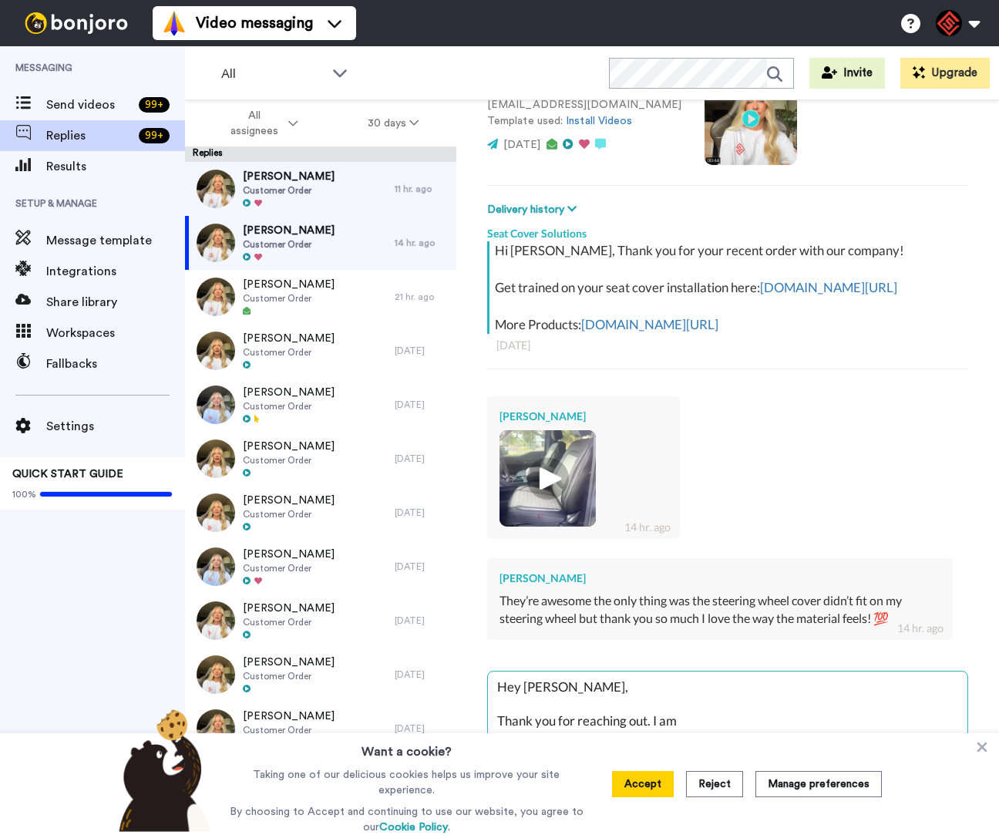
type textarea "x"
type textarea "Hey [PERSON_NAME], Thank you for reaching out. I am"
type textarea "x"
type textarea "Hey [PERSON_NAME], Thank you for reaching out. I am g"
type textarea "x"
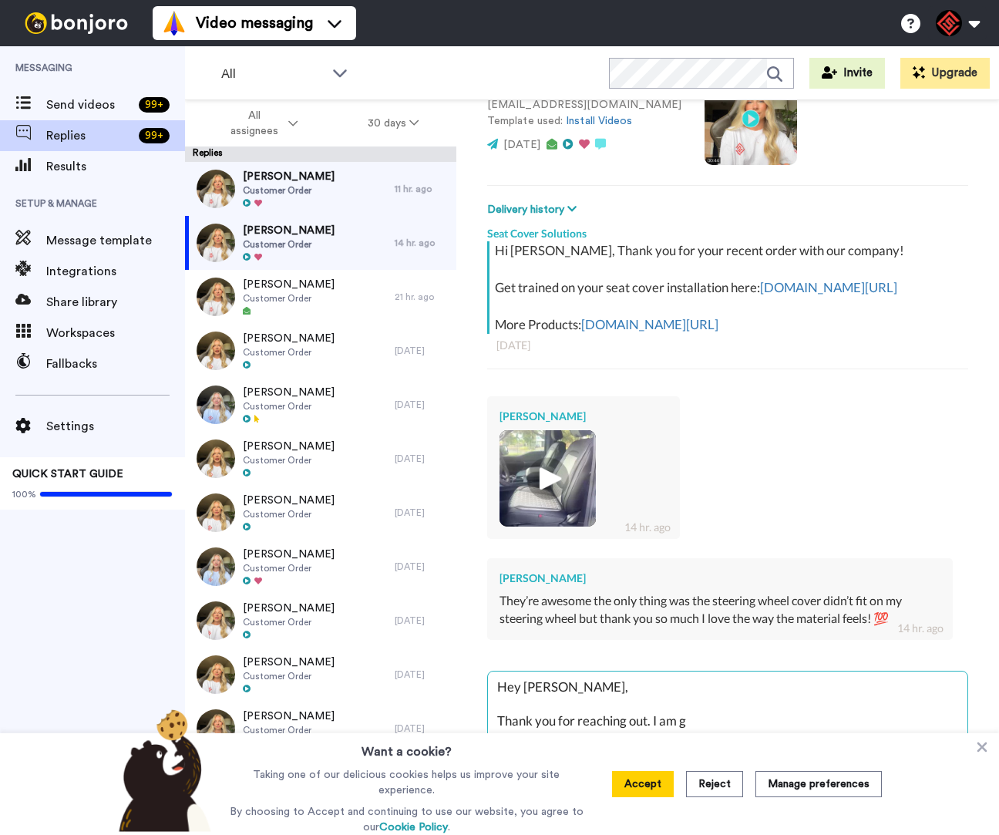
type textarea "Hey [PERSON_NAME], Thank you for reaching out. I am gl"
type textarea "x"
type textarea "Hey [PERSON_NAME], Thank you for reaching out. I am gla"
type textarea "x"
type textarea "Hey [PERSON_NAME], Thank you for reaching out. I am glad"
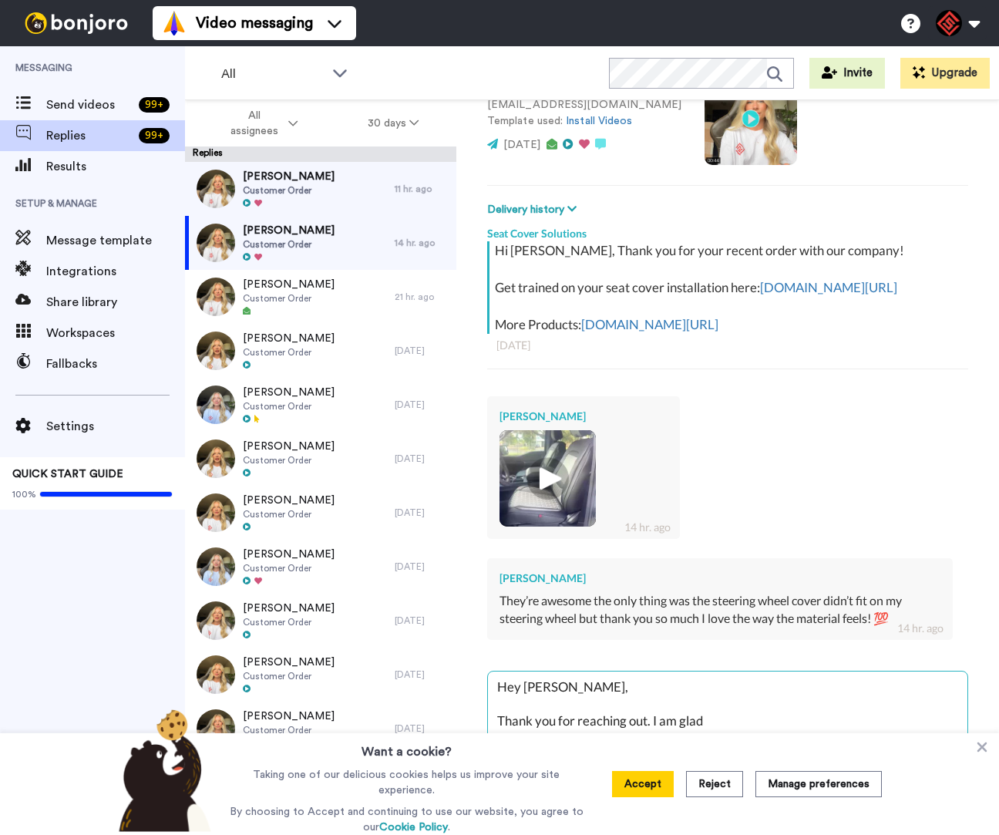
type textarea "x"
type textarea "Hey [PERSON_NAME], Thank you for reaching out. I am glad"
type textarea "x"
type textarea "Hey [PERSON_NAME], Thank you for reaching out. I am glad t"
type textarea "x"
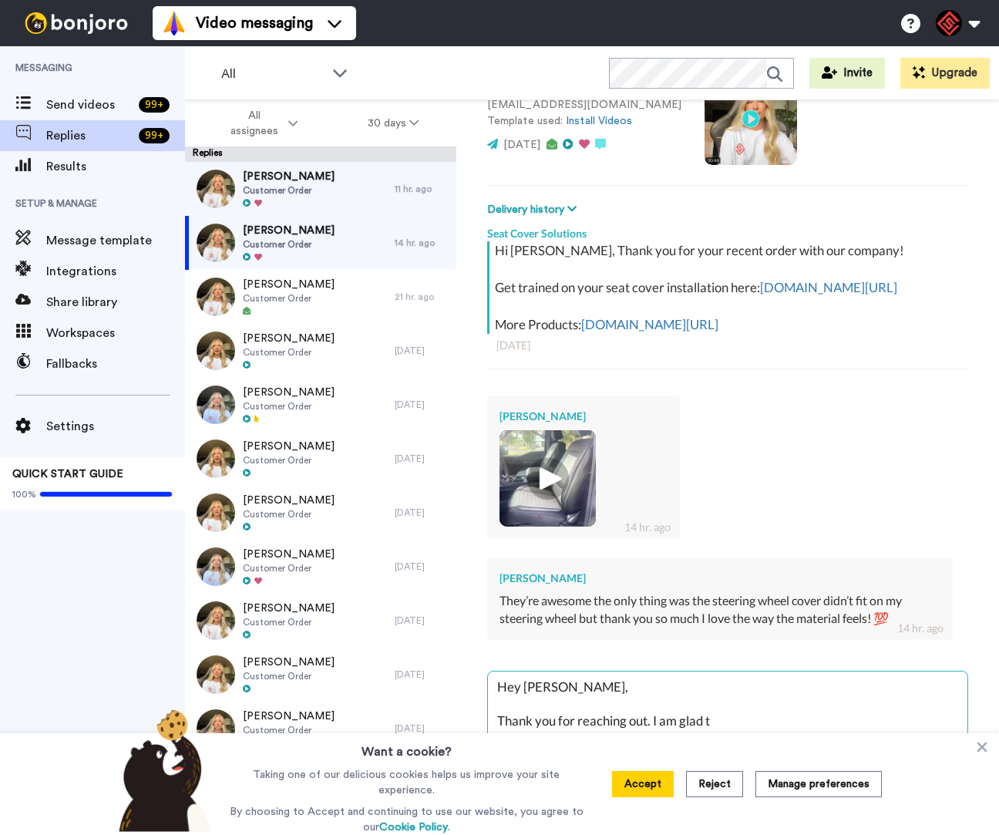
type textarea "Hey [PERSON_NAME], Thank you for reaching out. I am glad to"
type textarea "x"
type textarea "Hey [PERSON_NAME], Thank you for reaching out. I am glad to"
type textarea "x"
type textarea "Hey [PERSON_NAME], Thank you for reaching out. I am glad to h"
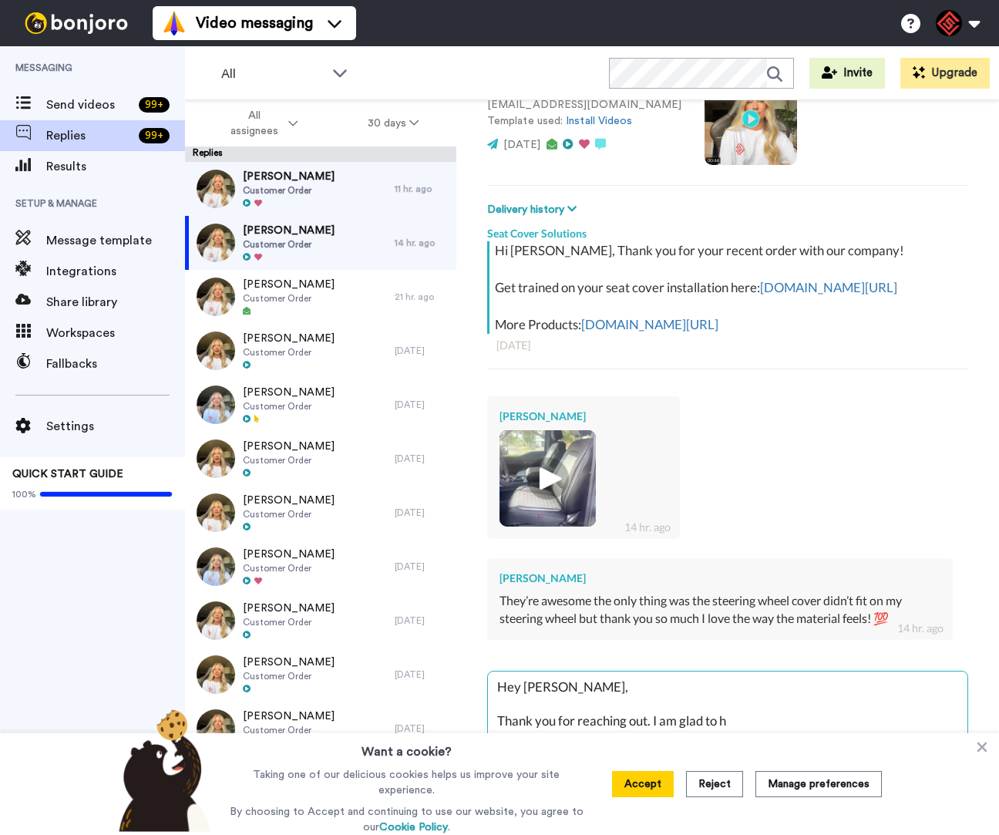
type textarea "x"
type textarea "Hey [PERSON_NAME], Thank you for reaching out. I am glad to hea"
type textarea "x"
type textarea "Hey [PERSON_NAME], Thank you for reaching out. I am glad to hear"
type textarea "x"
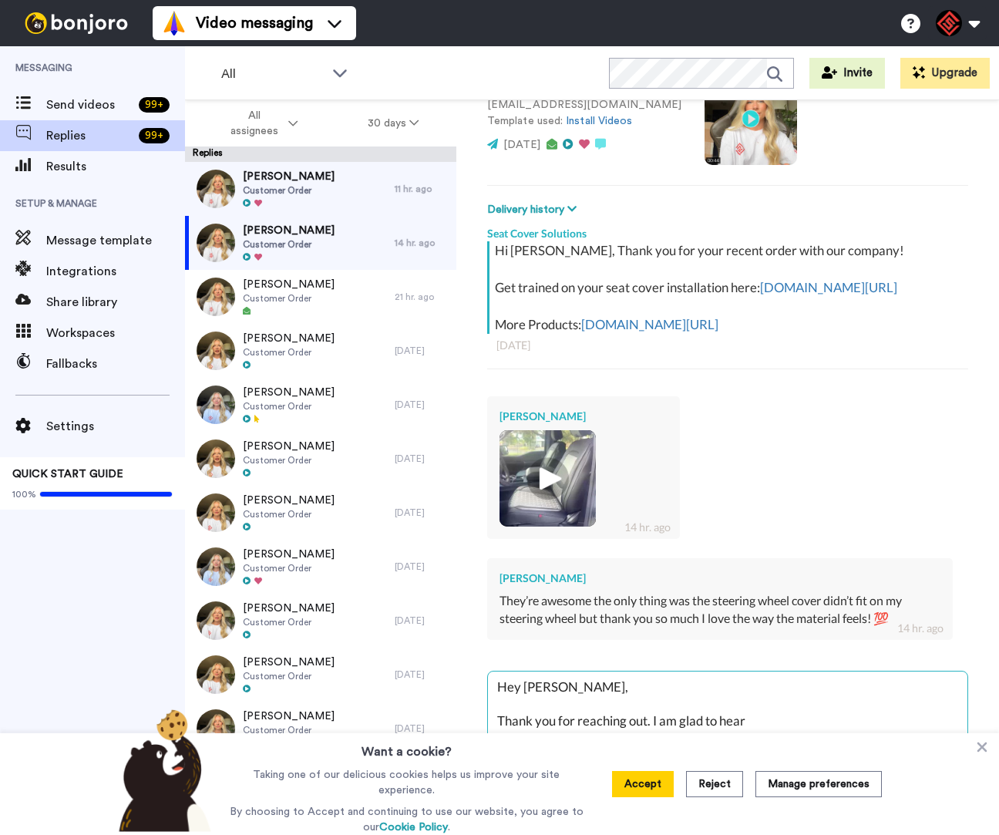
type textarea "Hey [PERSON_NAME], Thank you for reaching out. I am glad to hear"
type textarea "x"
type textarea "Hey [PERSON_NAME], Thank you for reaching out. I am glad to hear y"
type textarea "x"
type textarea "Hey [PERSON_NAME], Thank you for reaching out. I am glad to hear yo"
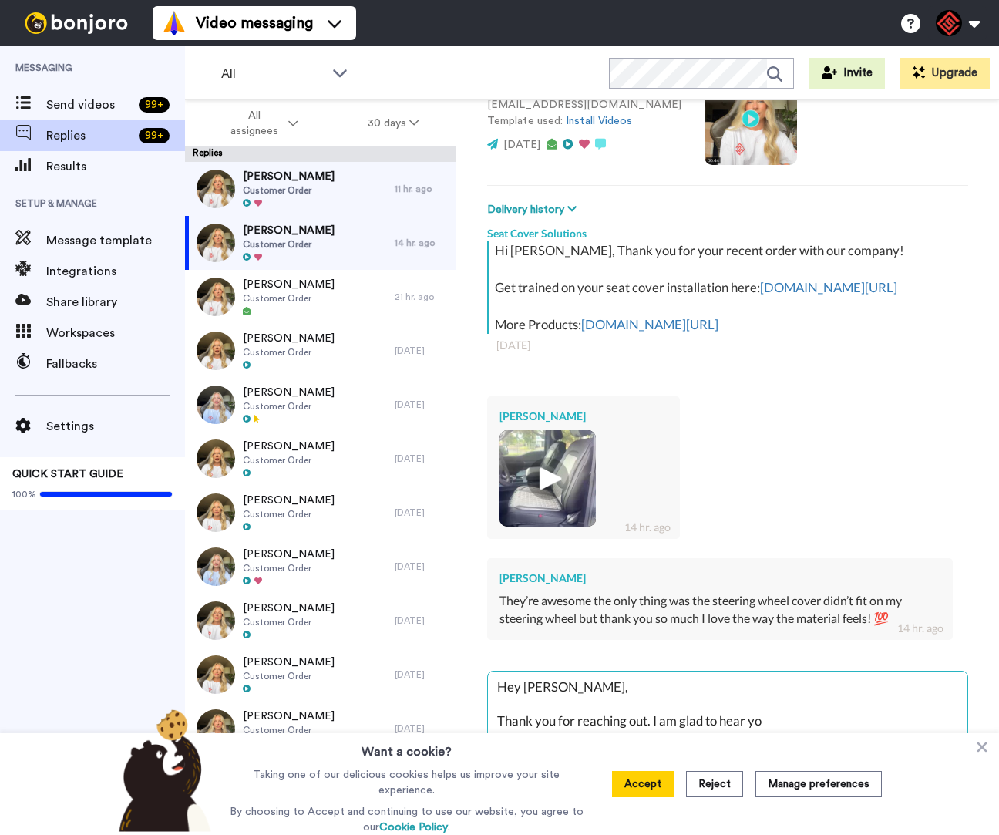
type textarea "x"
type textarea "Hey [PERSON_NAME], Thank you for reaching out. I am glad to hear you"
type textarea "x"
type textarea "Hey [PERSON_NAME], Thank you for reaching out. I am glad to hear your"
click at [990, 747] on div "Want a cookie? Taking one of our delicious cookies helps us improve your site e…" at bounding box center [499, 784] width 999 height 102
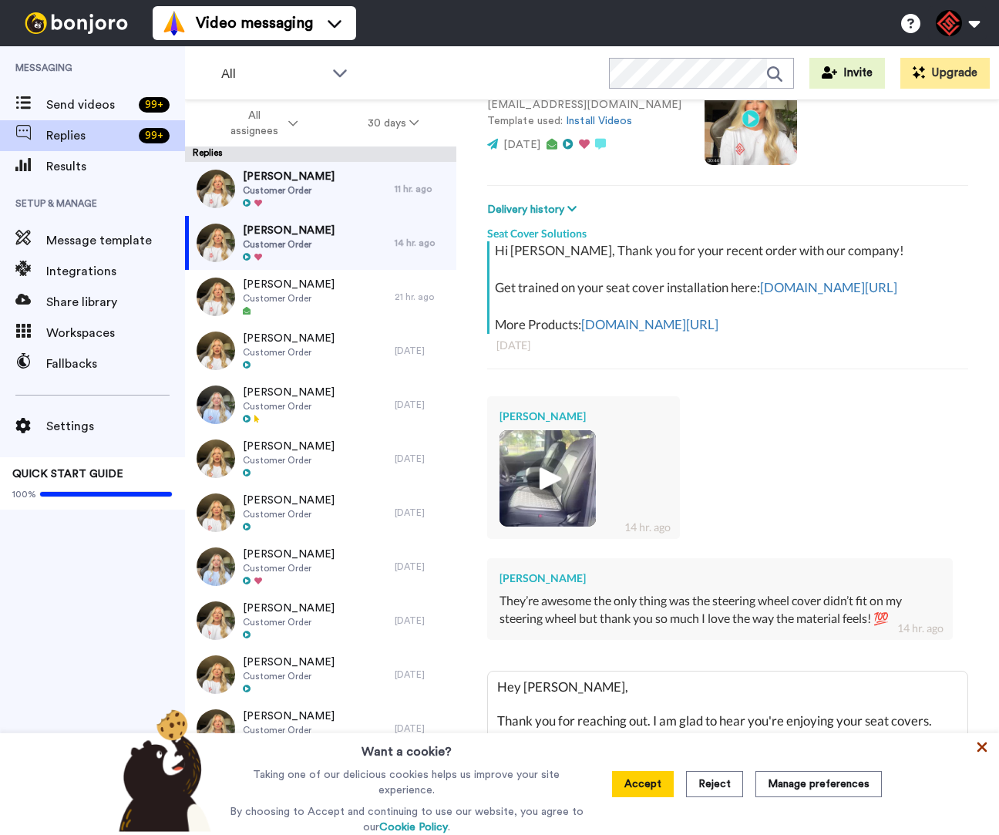
click at [981, 748] on icon at bounding box center [982, 747] width 10 height 10
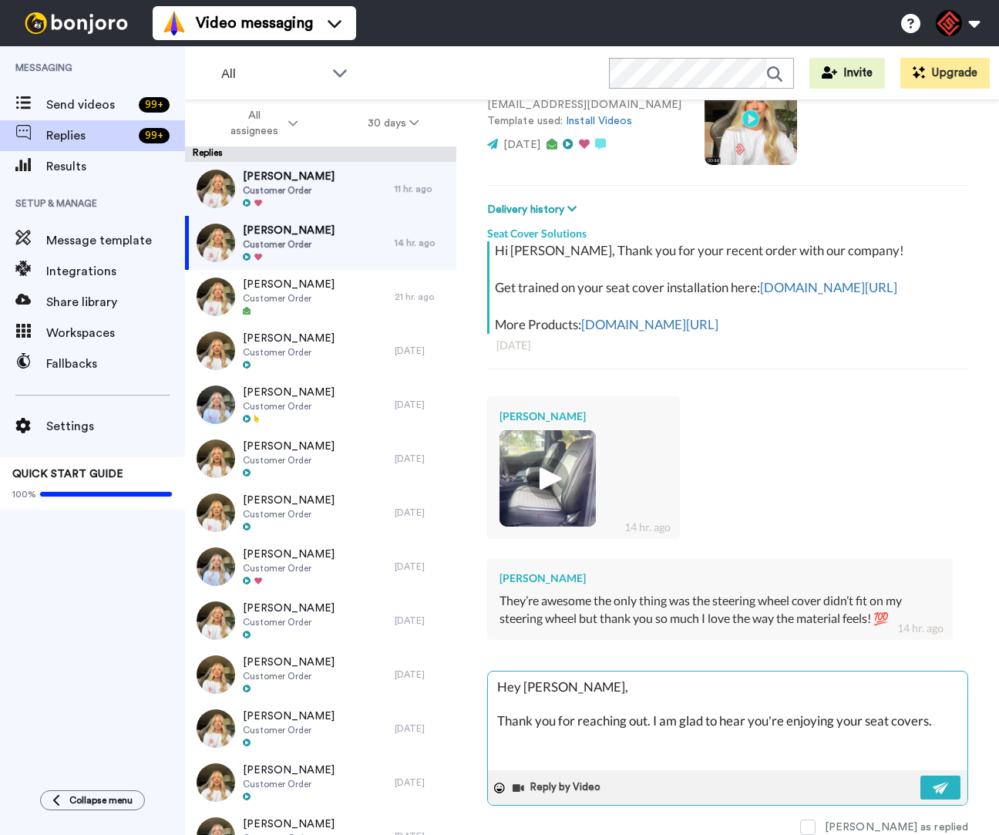
click at [949, 725] on textarea "Hey [PERSON_NAME], Thank you for reaching out. I am glad to hear you're enjoyin…" at bounding box center [727, 720] width 479 height 99
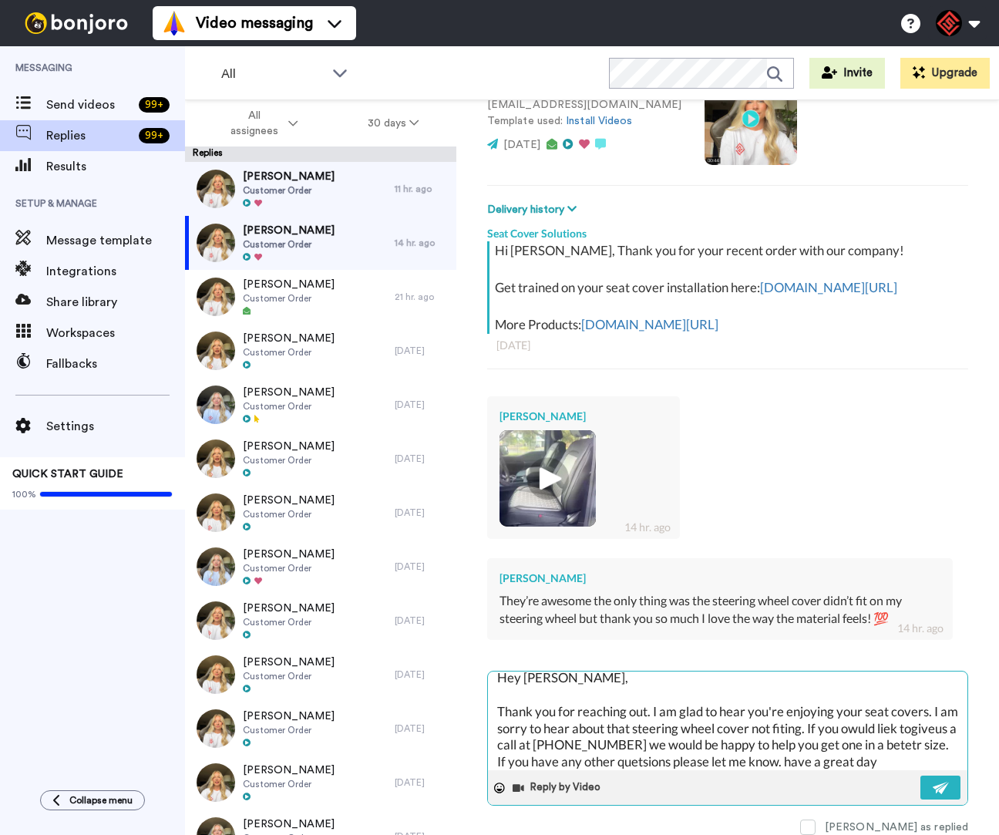
scroll to position [26, 0]
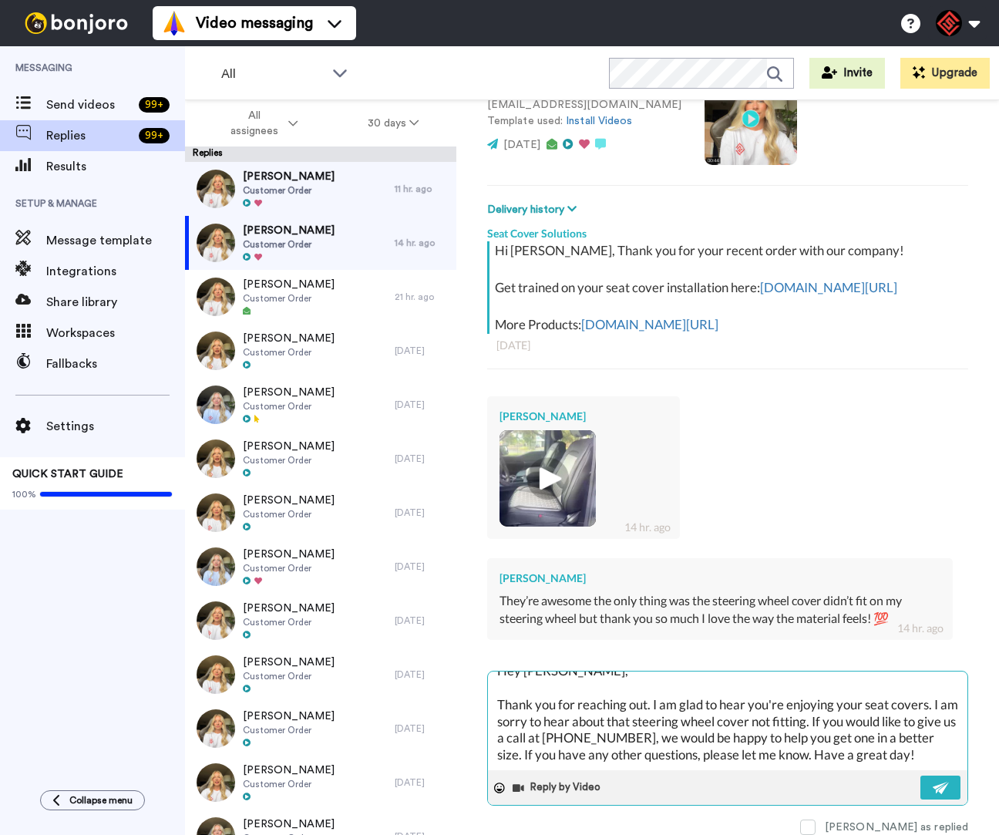
paste textarea "Daily Task Emails - Social Media Comments - Social Media DM's - TikTok DMs - Ti…"
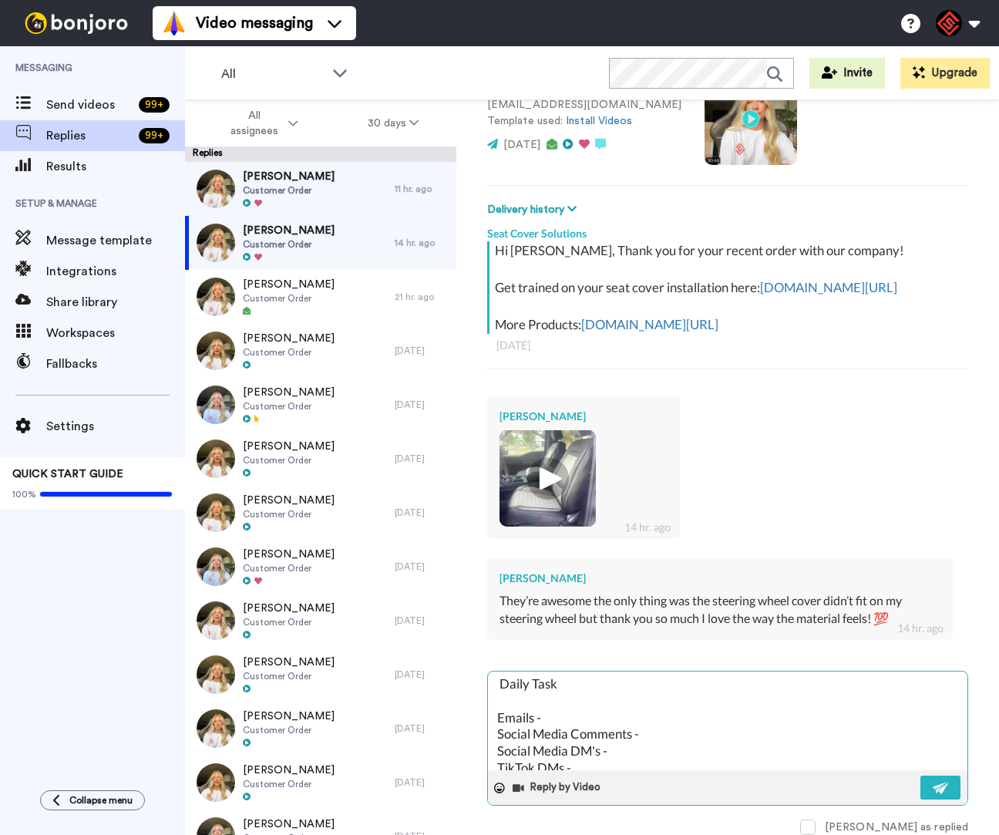
scroll to position [92, 0]
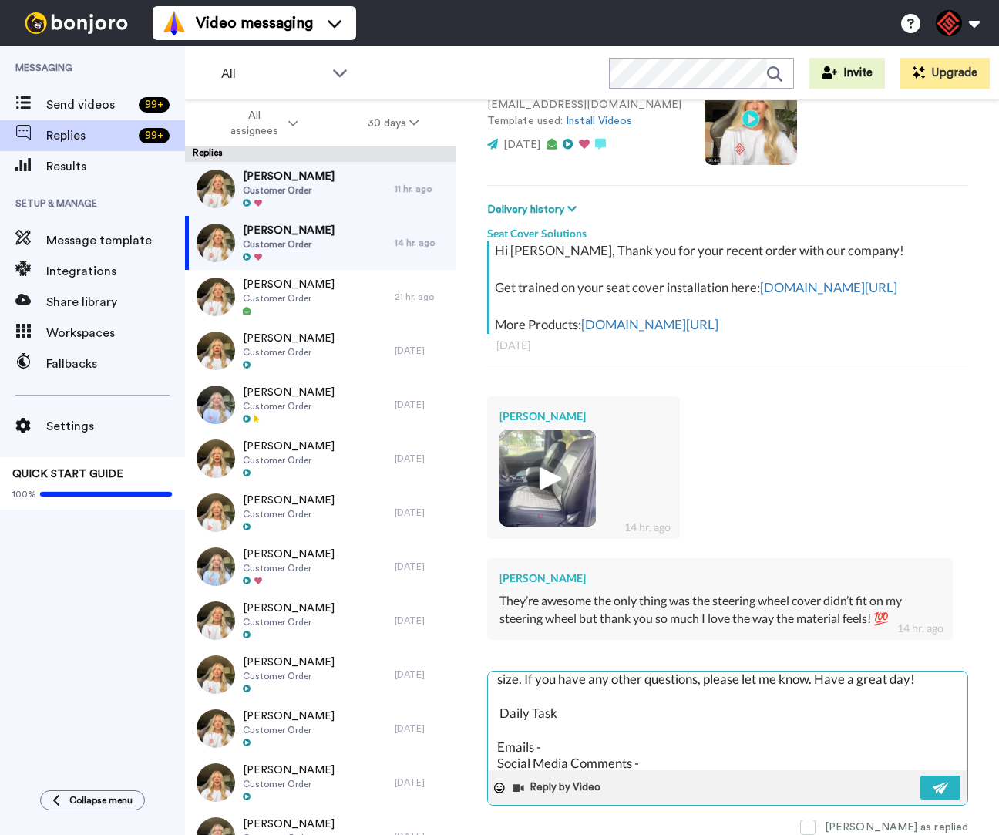
drag, startPoint x: 498, startPoint y: 716, endPoint x: 551, endPoint y: 743, distance: 59.6
click at [552, 745] on textarea "Hey [PERSON_NAME], Thank you for reaching out. I am glad to hear you're enjoyin…" at bounding box center [727, 720] width 479 height 99
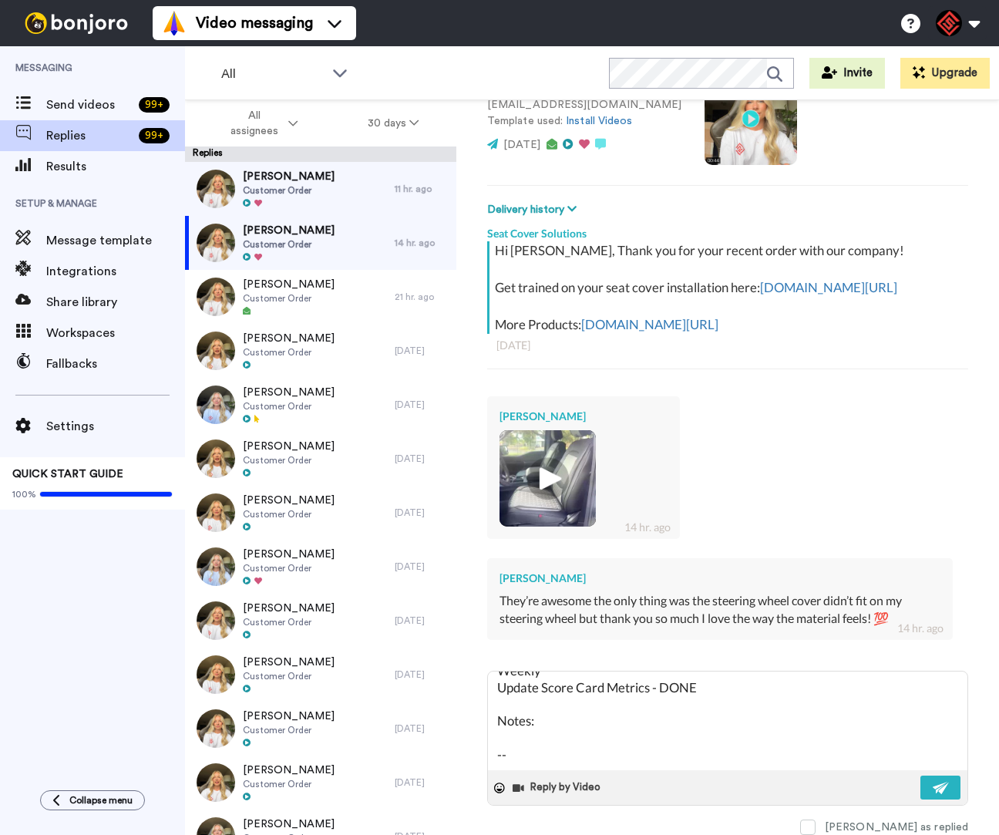
drag, startPoint x: 499, startPoint y: 719, endPoint x: 745, endPoint y: 883, distance: 295.0
click at [745, 834] on html "Video messaging Switch to Video messaging Testimonials Settings Discover Help &…" at bounding box center [499, 417] width 999 height 835
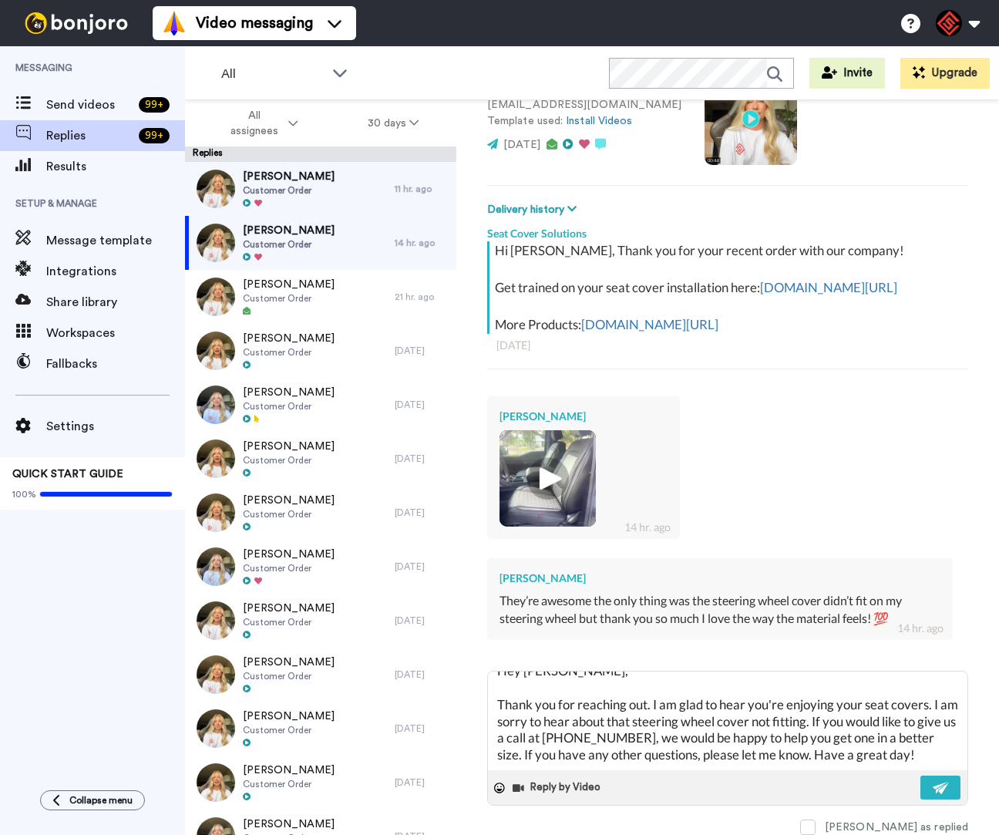
scroll to position [67, 0]
paste textarea "Best, [PERSON_NAME][MEDICAL_DATA] | Customer Support Representative O:[PHONE_NU…"
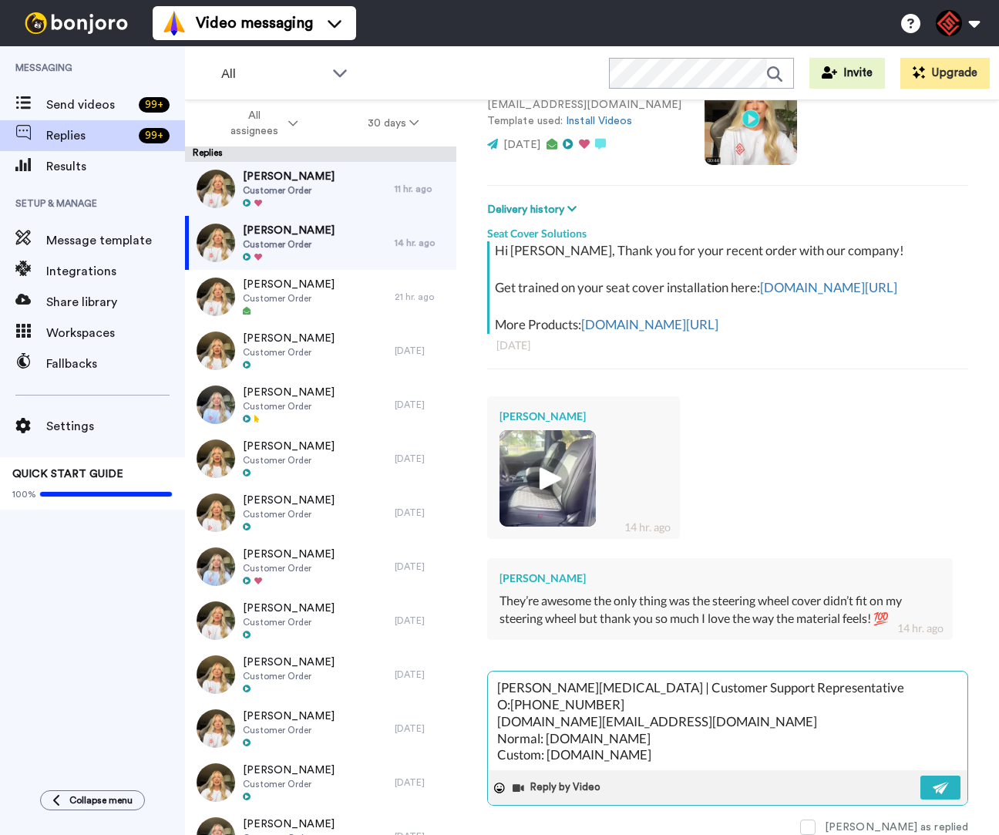
scroll to position [261, 0]
click at [920, 779] on button at bounding box center [940, 787] width 40 height 24
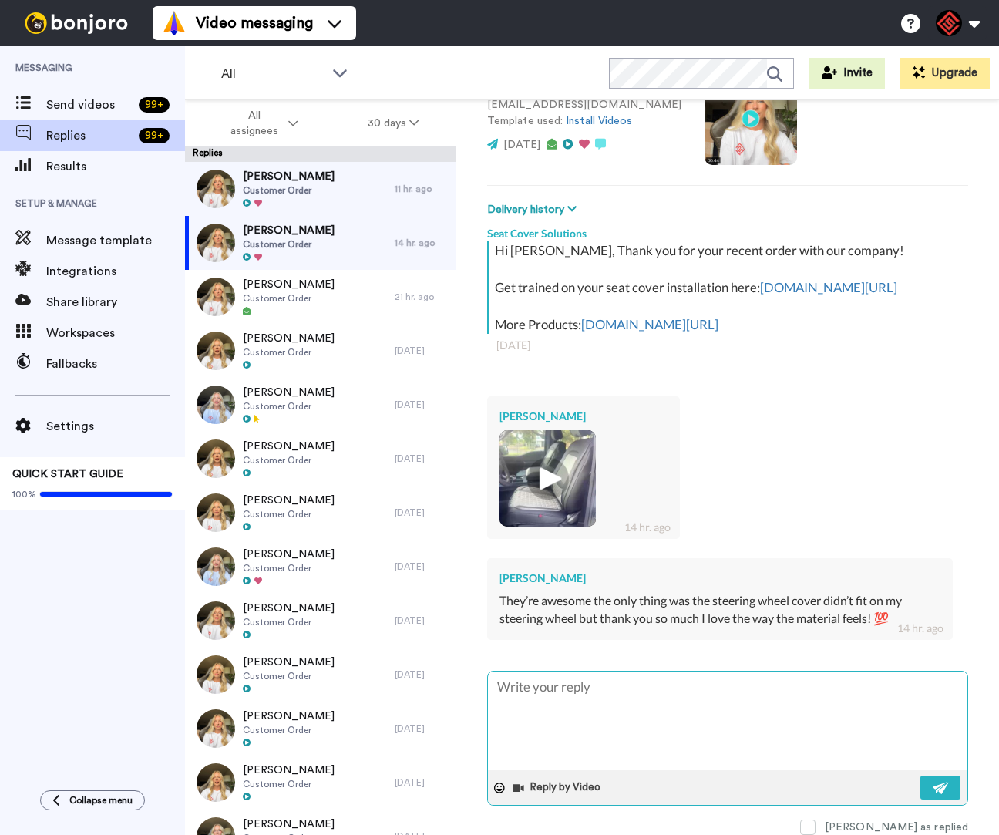
scroll to position [0, 0]
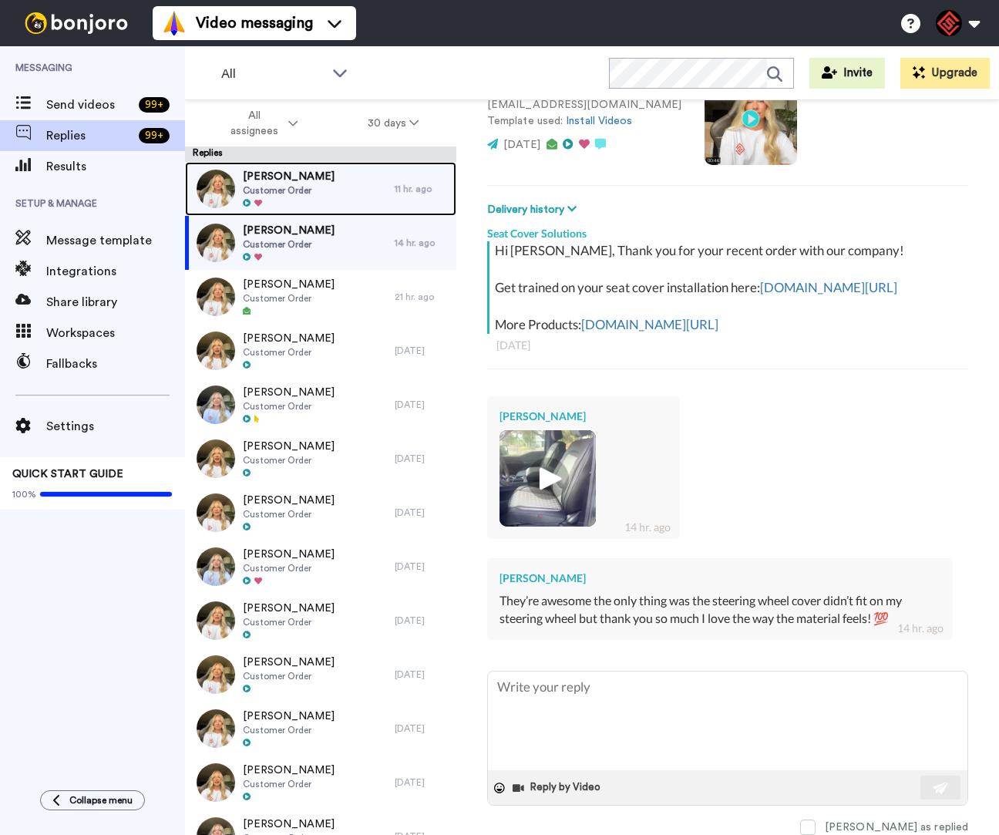
click at [319, 198] on div "[PERSON_NAME] Customer Order" at bounding box center [290, 189] width 210 height 54
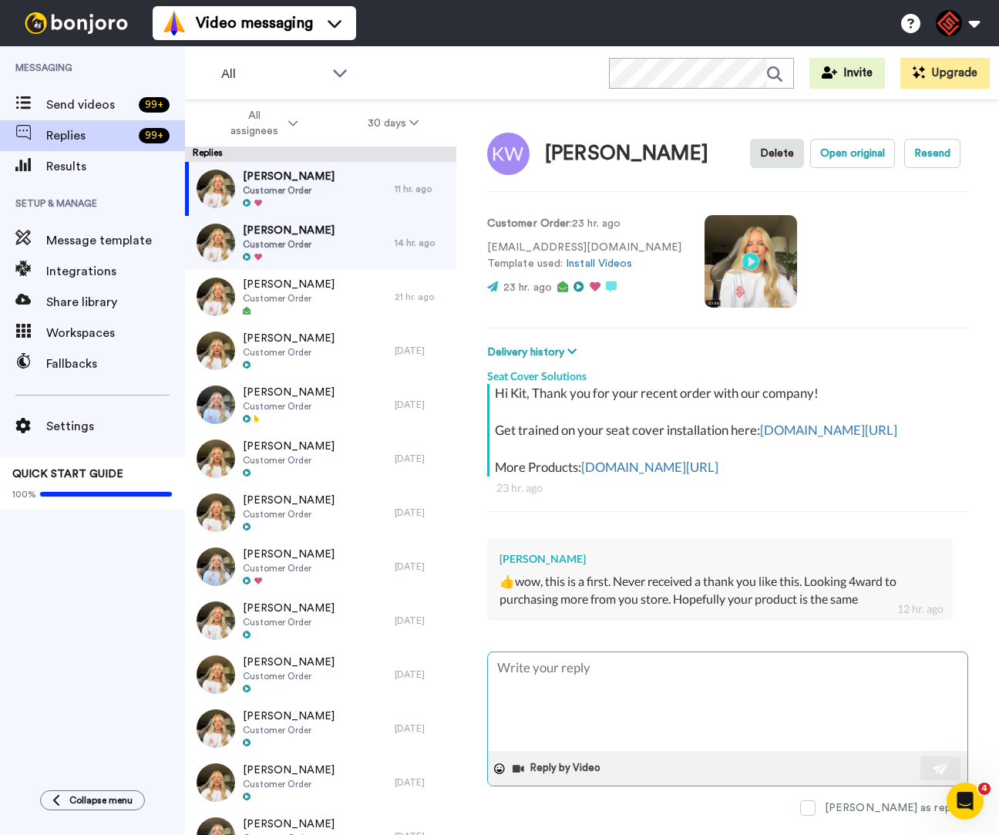
click at [637, 708] on textarea at bounding box center [727, 701] width 479 height 99
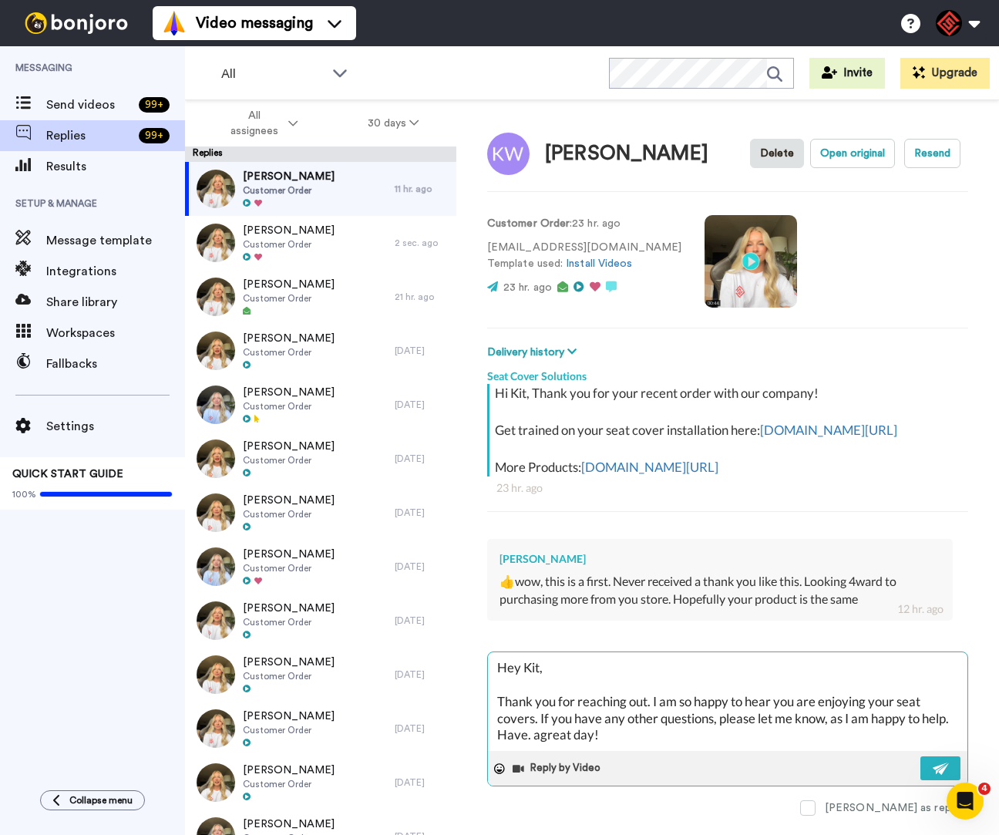
click at [570, 751] on textarea "Hey Kit, Thank you for reaching out. I am so happy to hear you are enjoying you…" at bounding box center [727, 701] width 479 height 99
click at [670, 751] on textarea "Hey Kit, Thank you for reaching out. I am so happy to hear you are enjoying you…" at bounding box center [727, 701] width 479 height 99
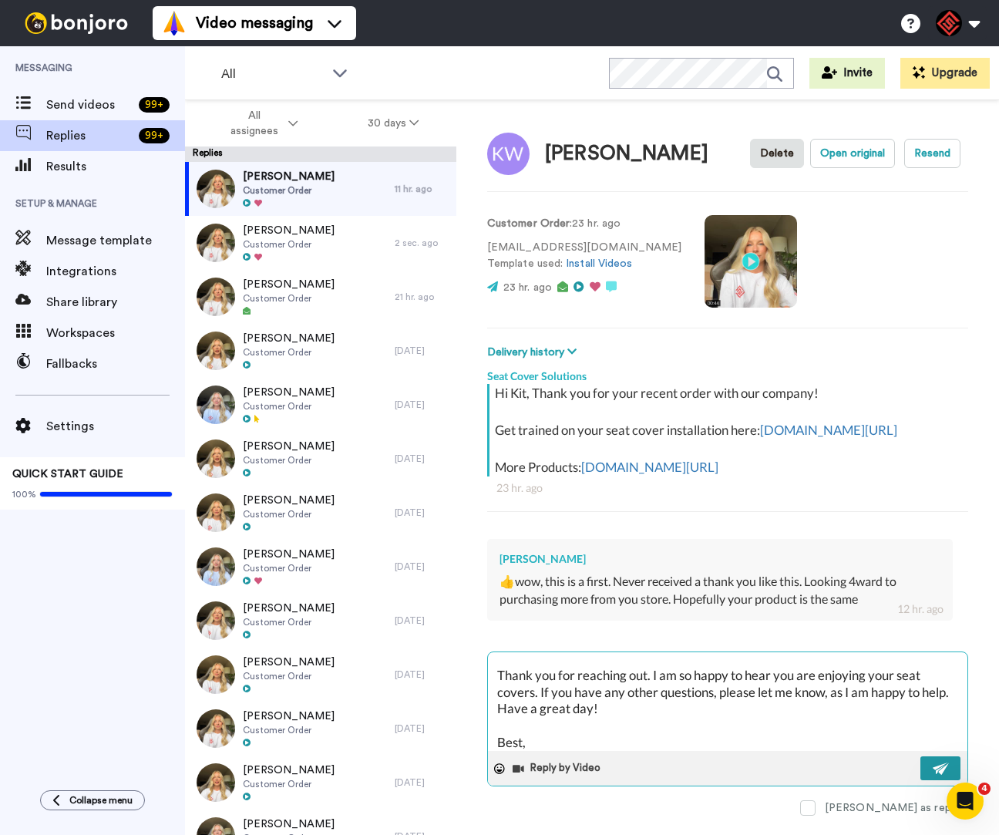
click at [920, 779] on button at bounding box center [940, 768] width 40 height 24
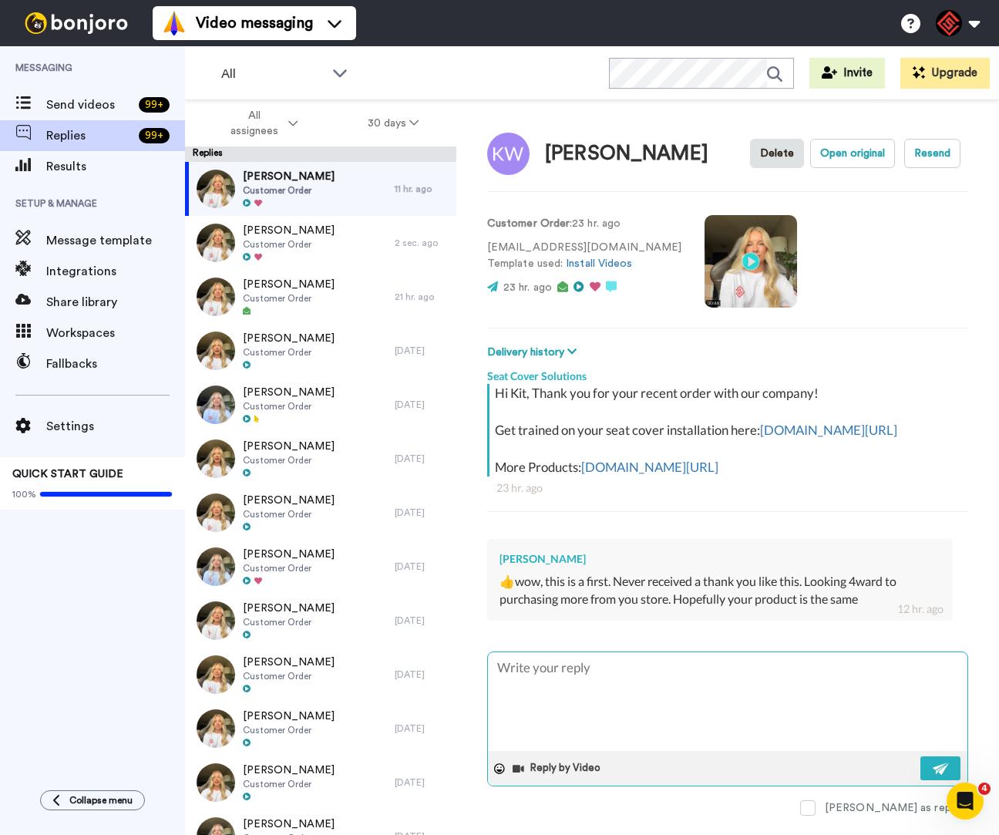
scroll to position [0, 0]
